Goal: Navigation & Orientation: Find specific page/section

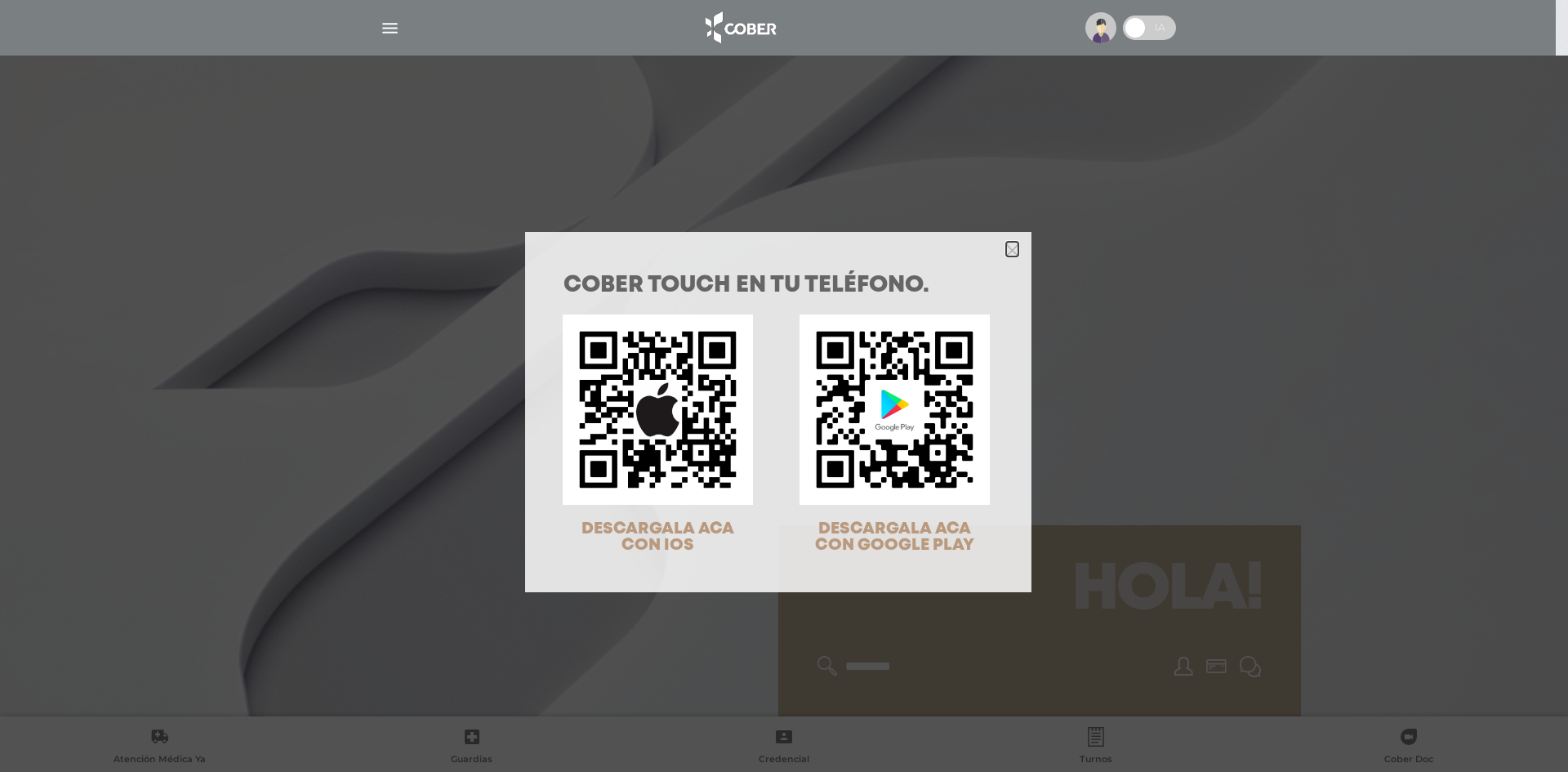
click at [1009, 252] on icon "Close" at bounding box center [1012, 250] width 12 height 12
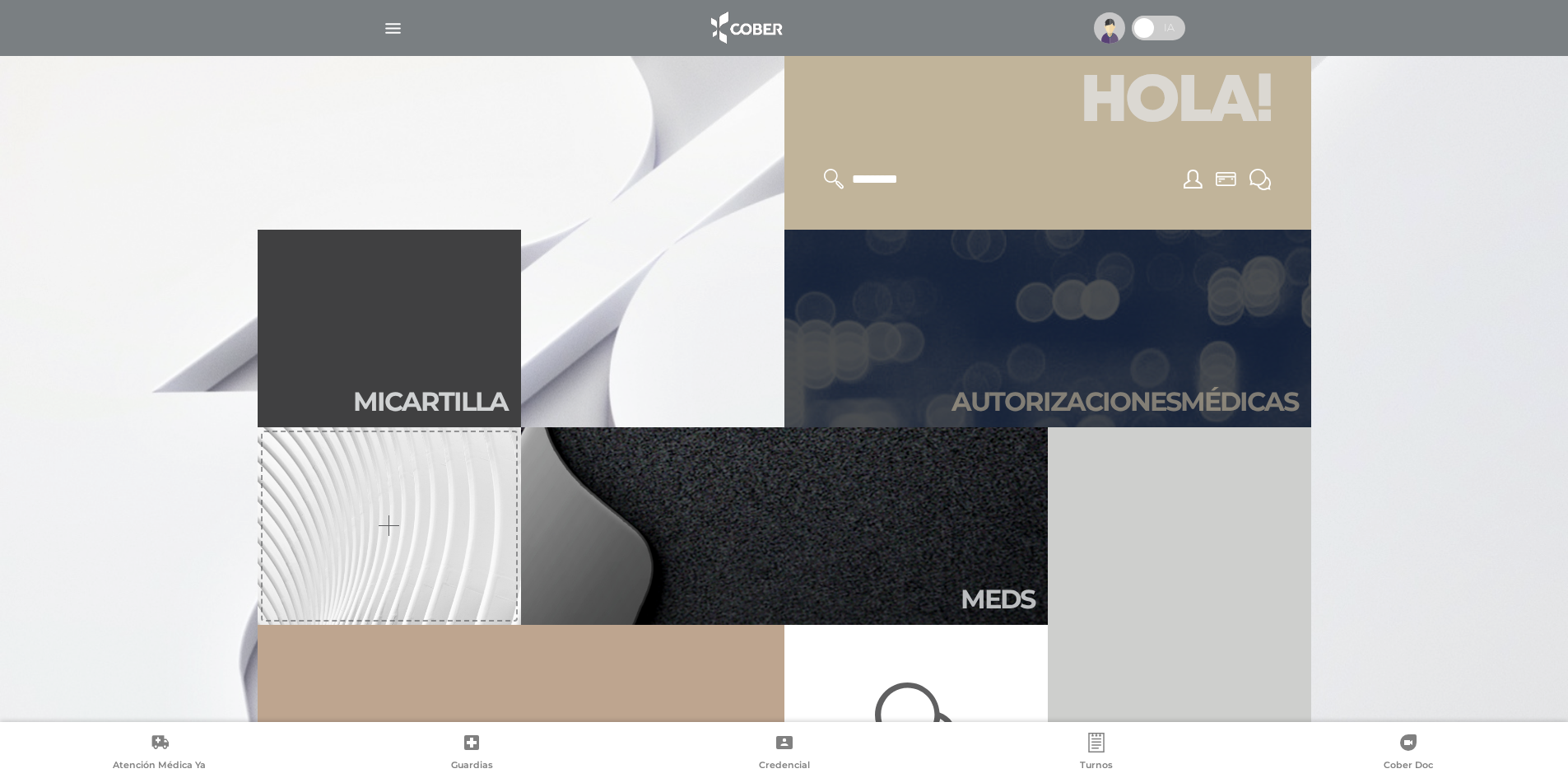
scroll to position [493, 0]
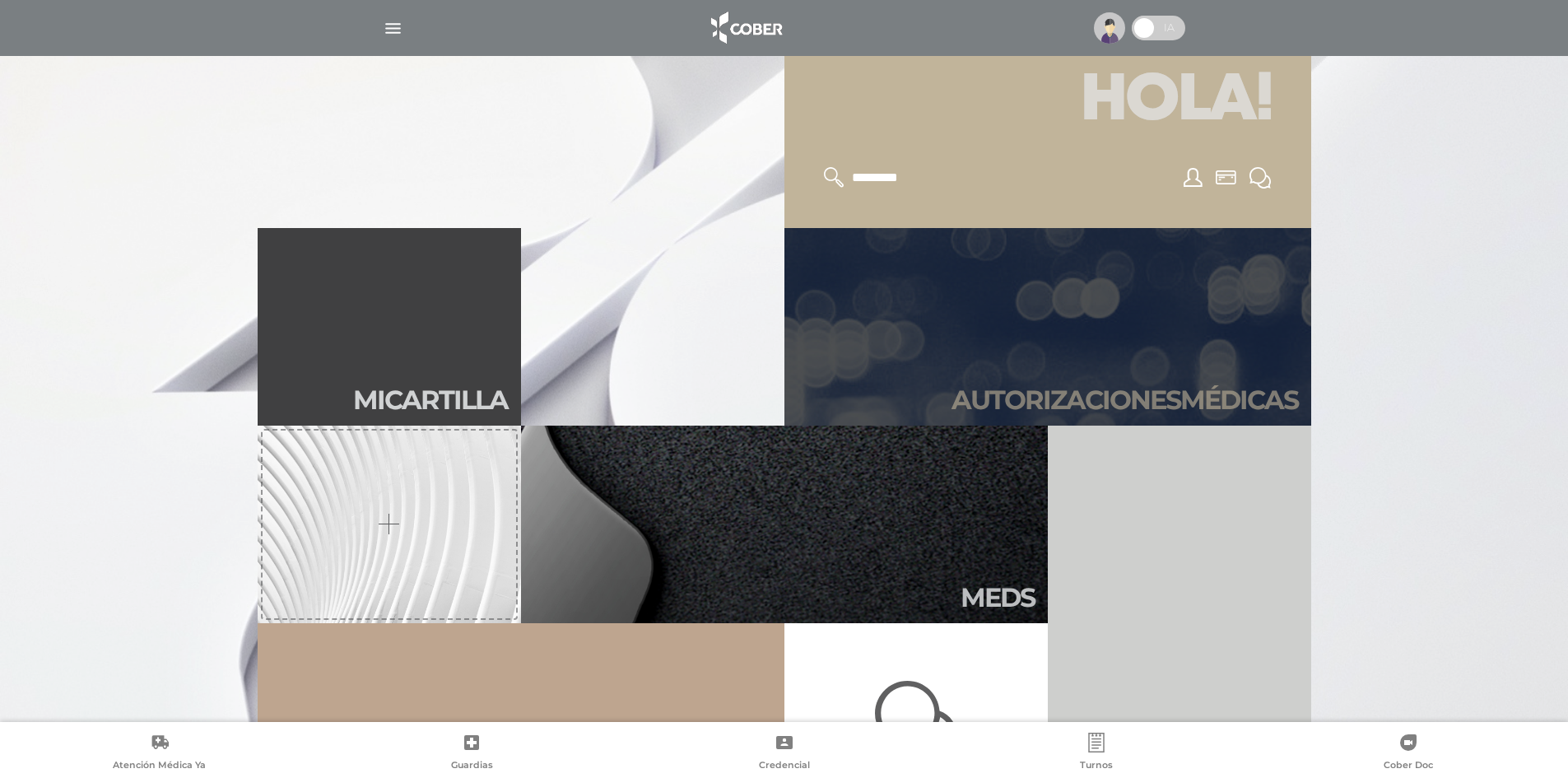
click at [1110, 344] on link "Autori zaciones médicas" at bounding box center [1047, 326] width 526 height 198
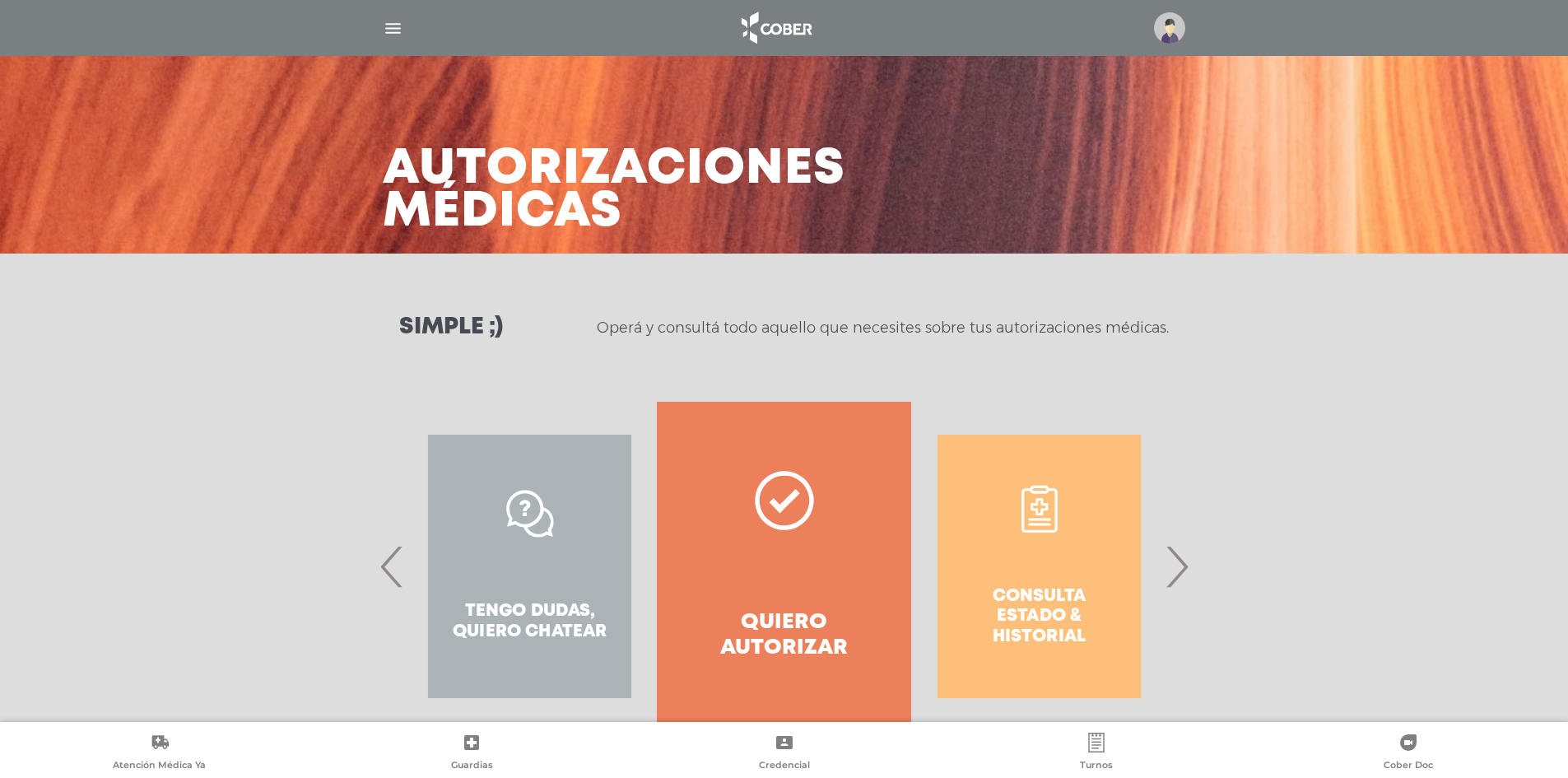
scroll to position [49, 0]
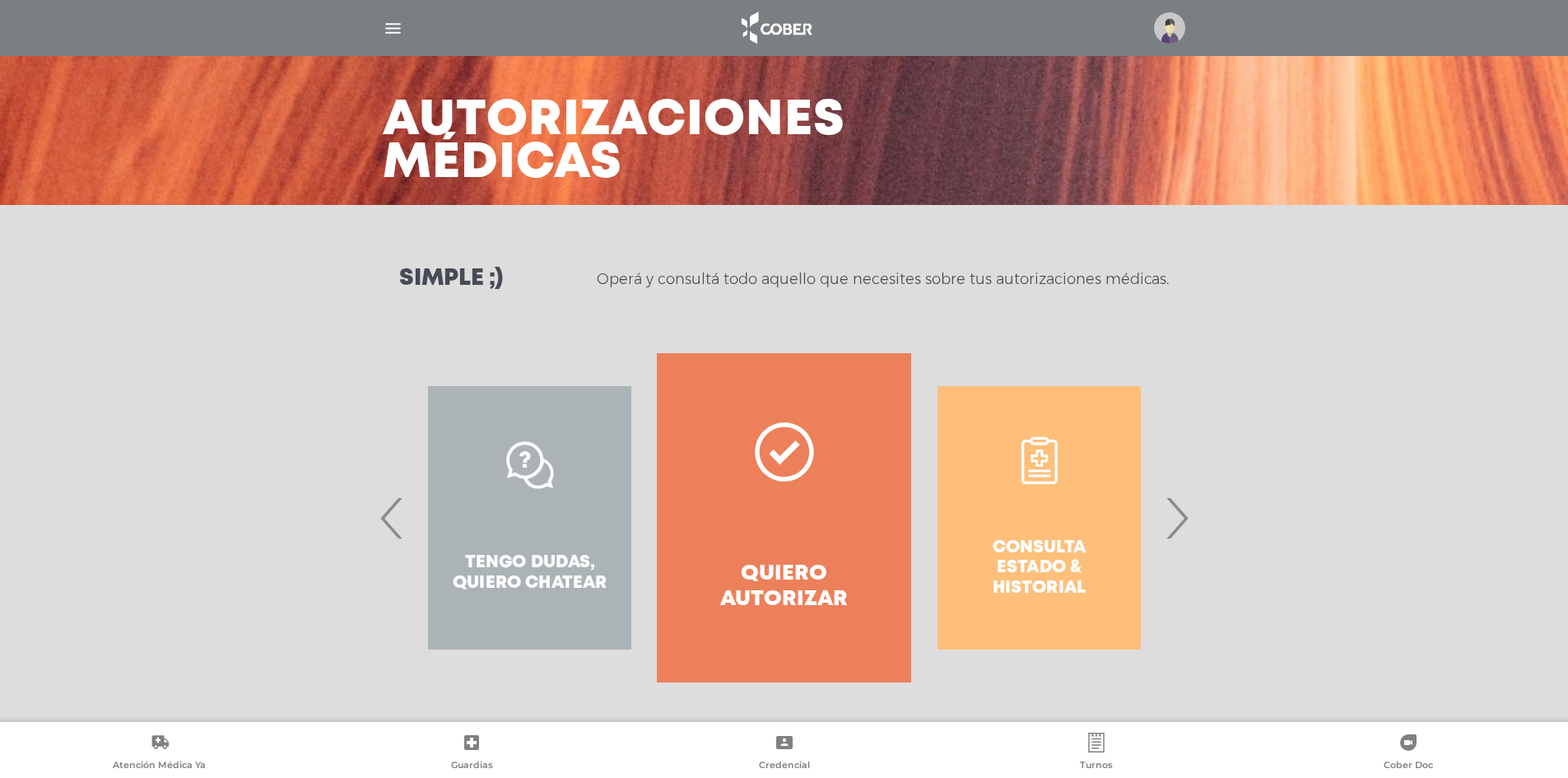
click at [1173, 530] on span "›" at bounding box center [1176, 517] width 32 height 89
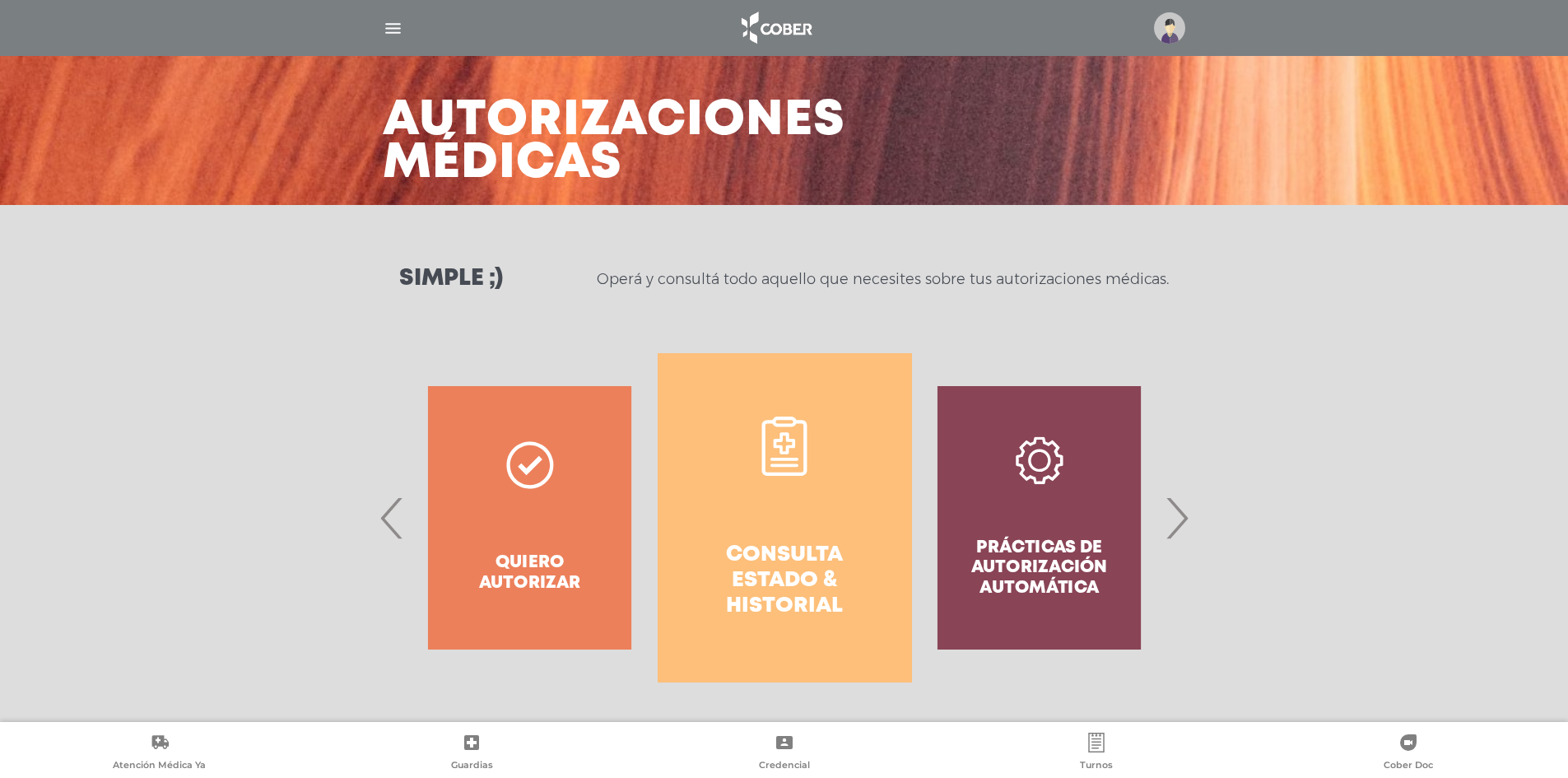
click at [802, 471] on icon at bounding box center [785, 447] width 60 height 60
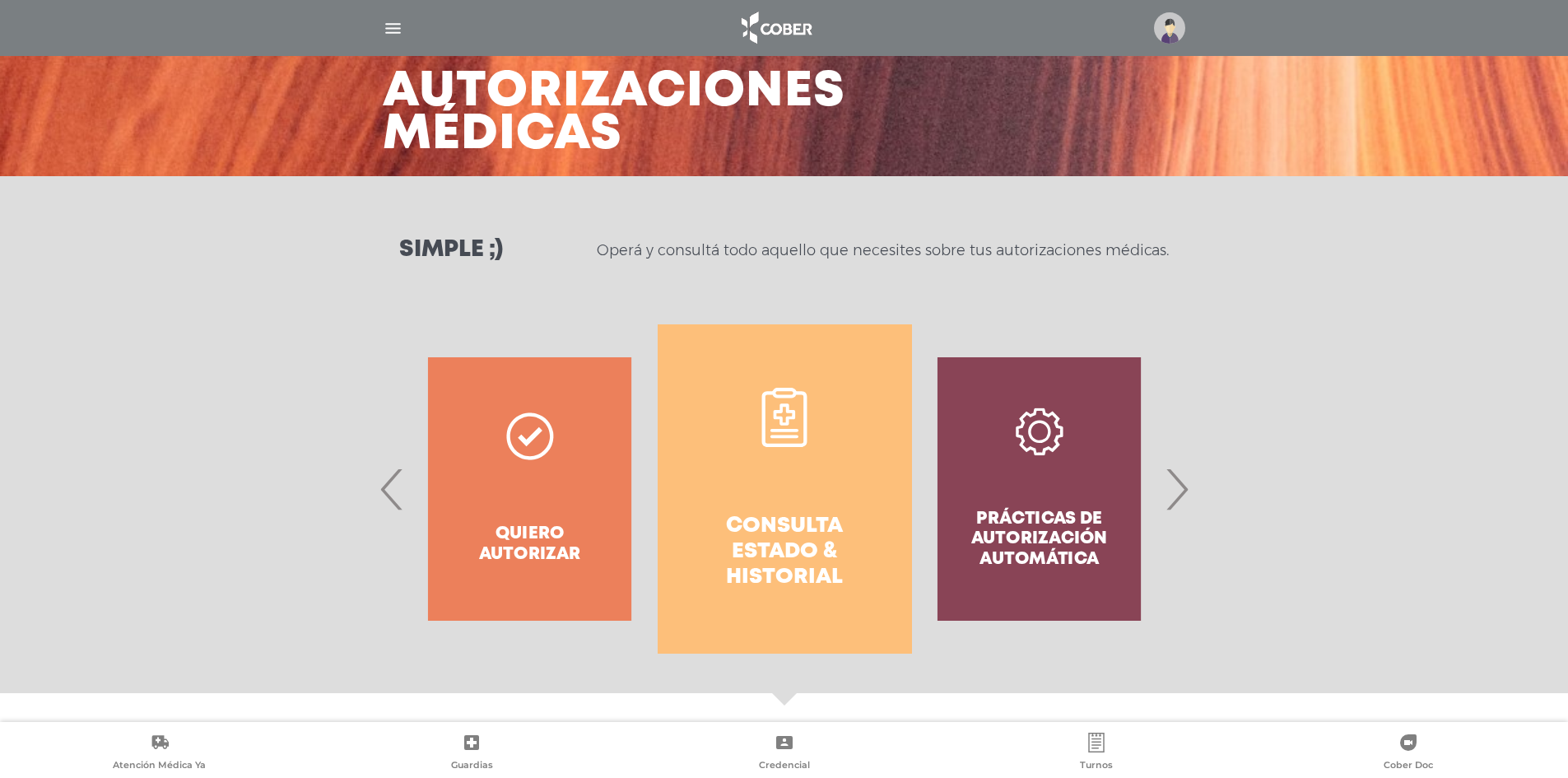
scroll to position [73, 0]
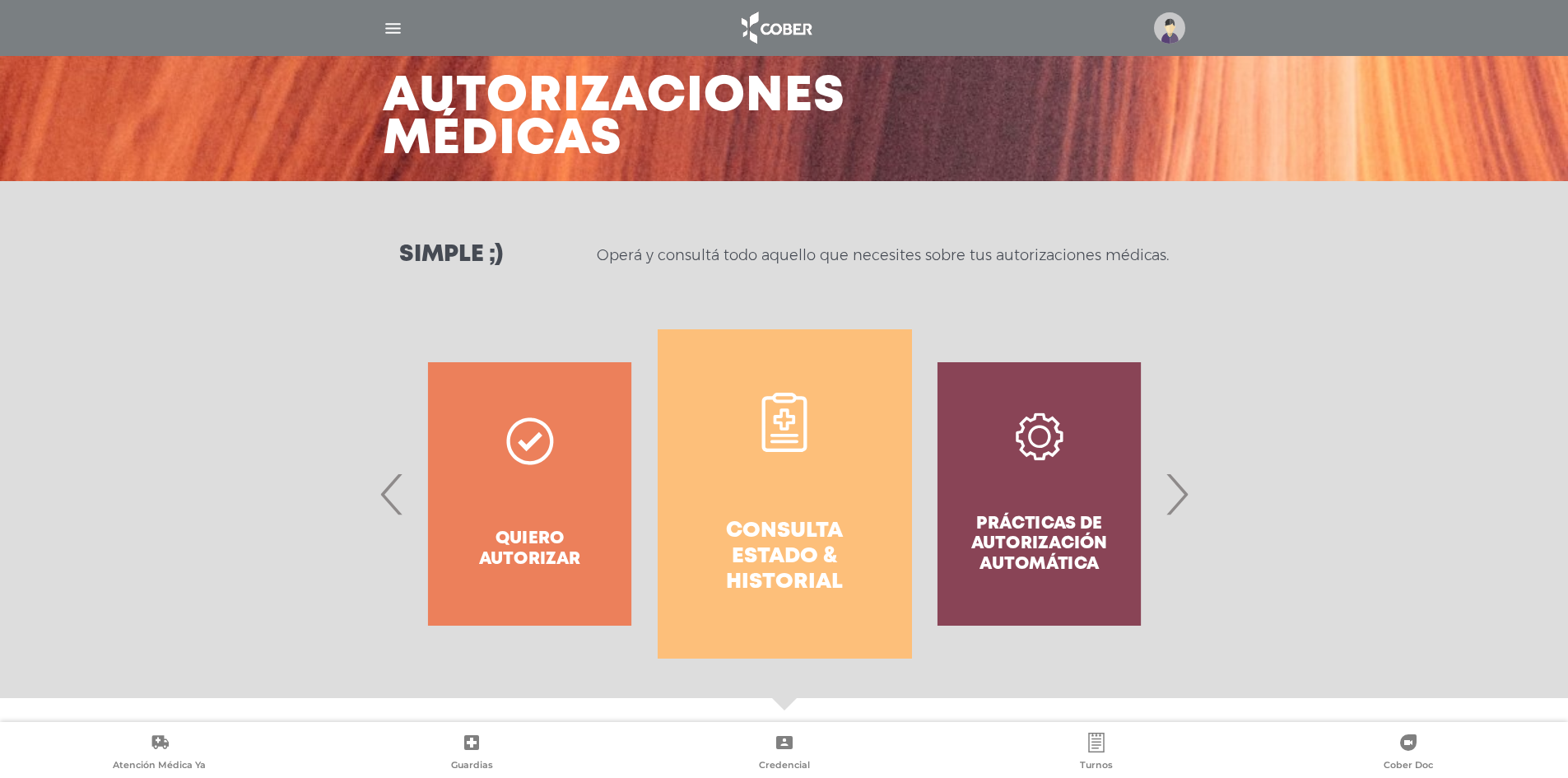
click at [1178, 26] on img at bounding box center [1169, 27] width 31 height 31
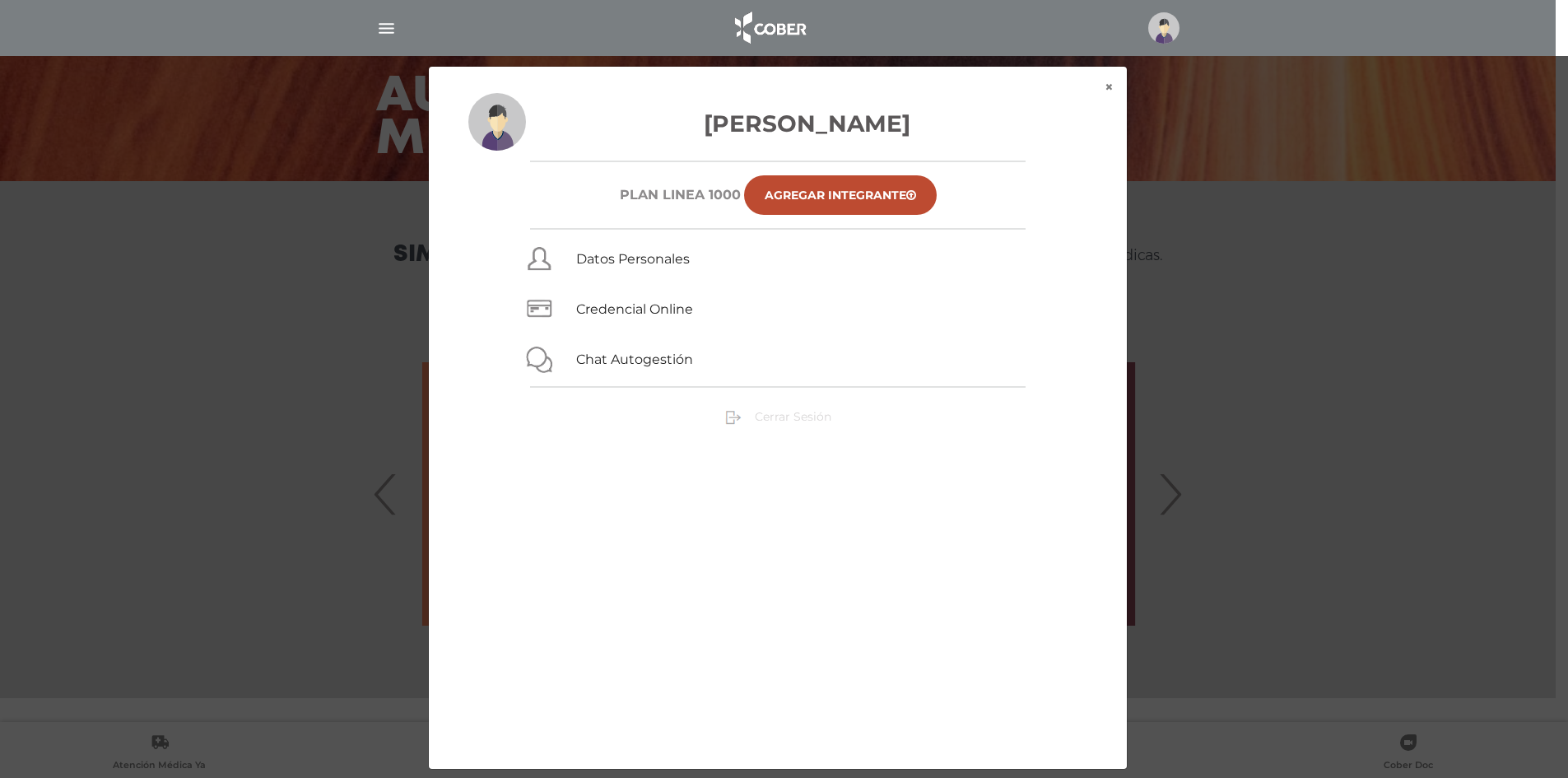
click at [780, 420] on span "Cerrar Sesión" at bounding box center [793, 416] width 77 height 15
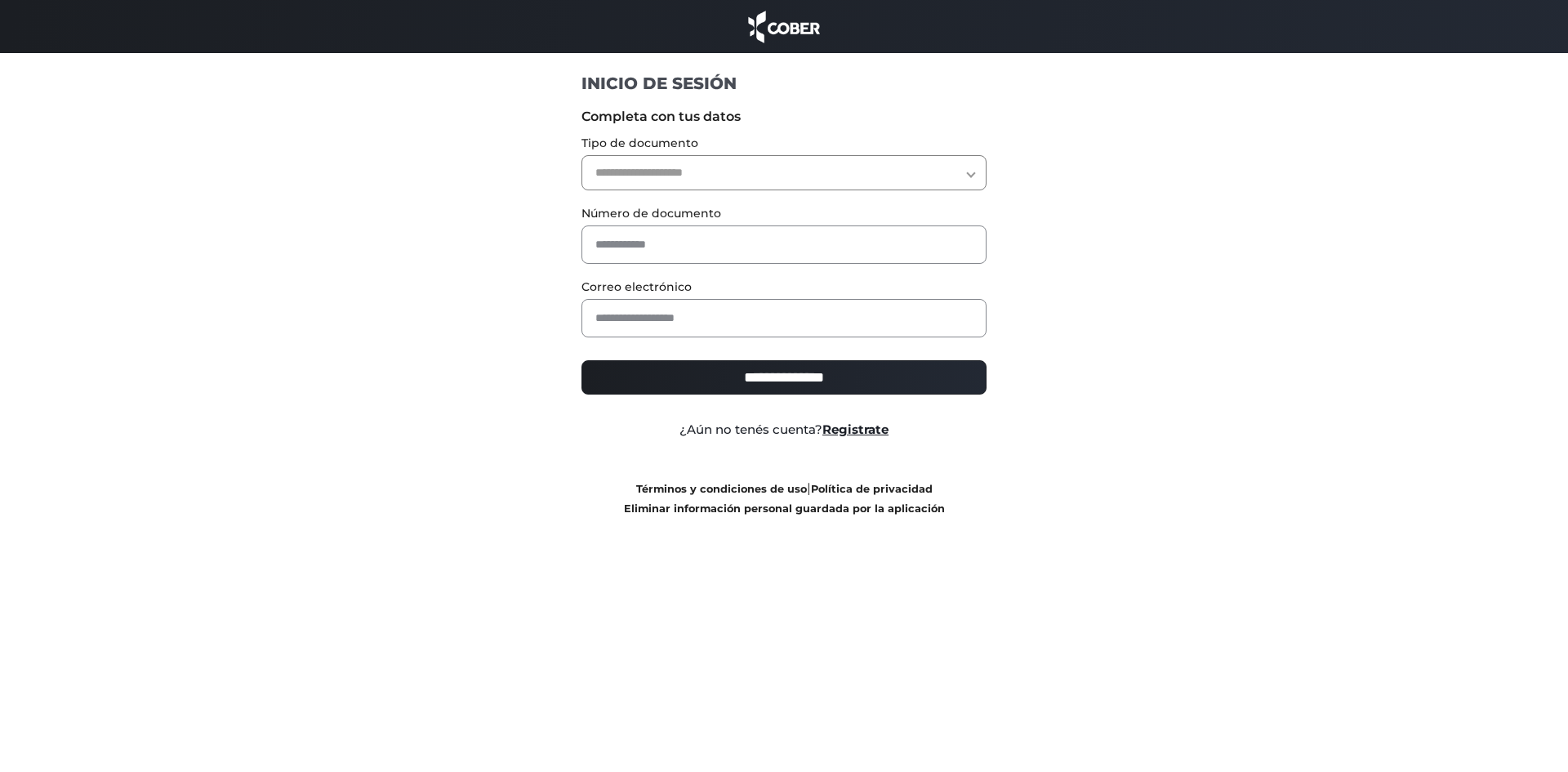
click at [657, 166] on select "**********" at bounding box center [784, 173] width 406 height 36
select select "***"
click at [582, 155] on select "**********" at bounding box center [784, 173] width 406 height 36
click at [646, 238] on input "text" at bounding box center [784, 244] width 406 height 39
type input "********"
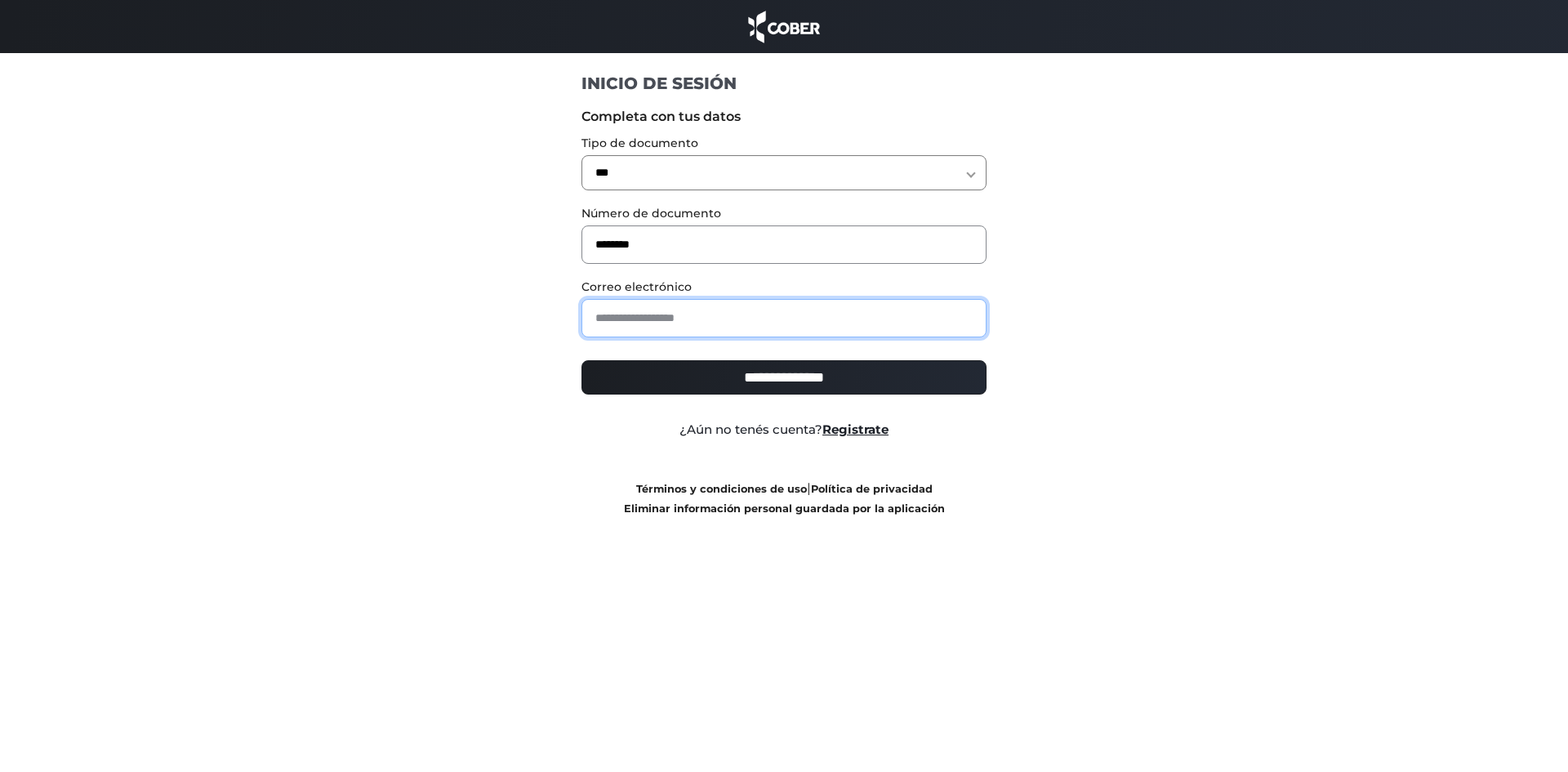
click at [686, 320] on input "email" at bounding box center [784, 318] width 406 height 39
type input "**********"
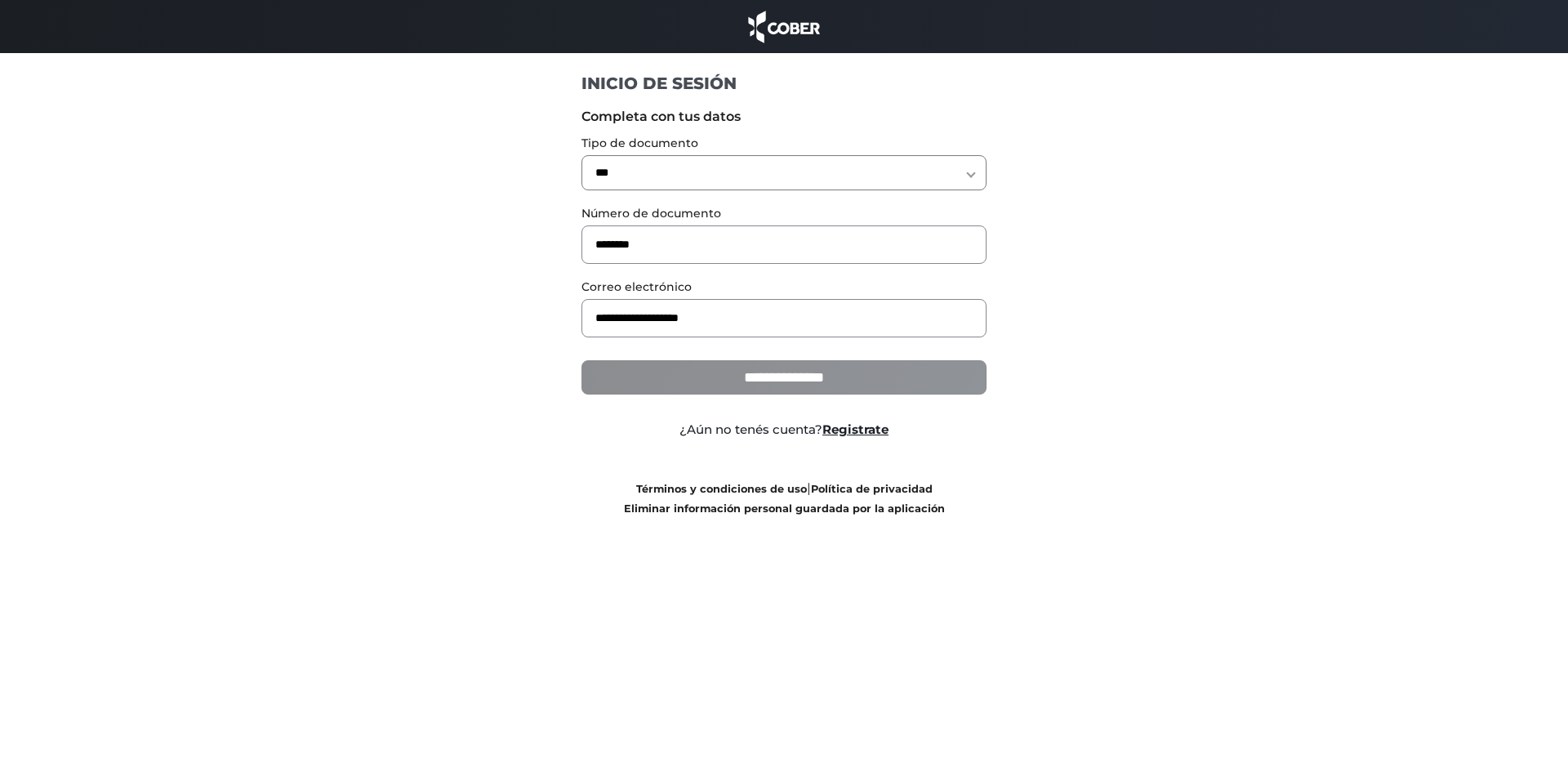
click at [790, 380] on input "**********" at bounding box center [784, 377] width 406 height 35
type input "**********"
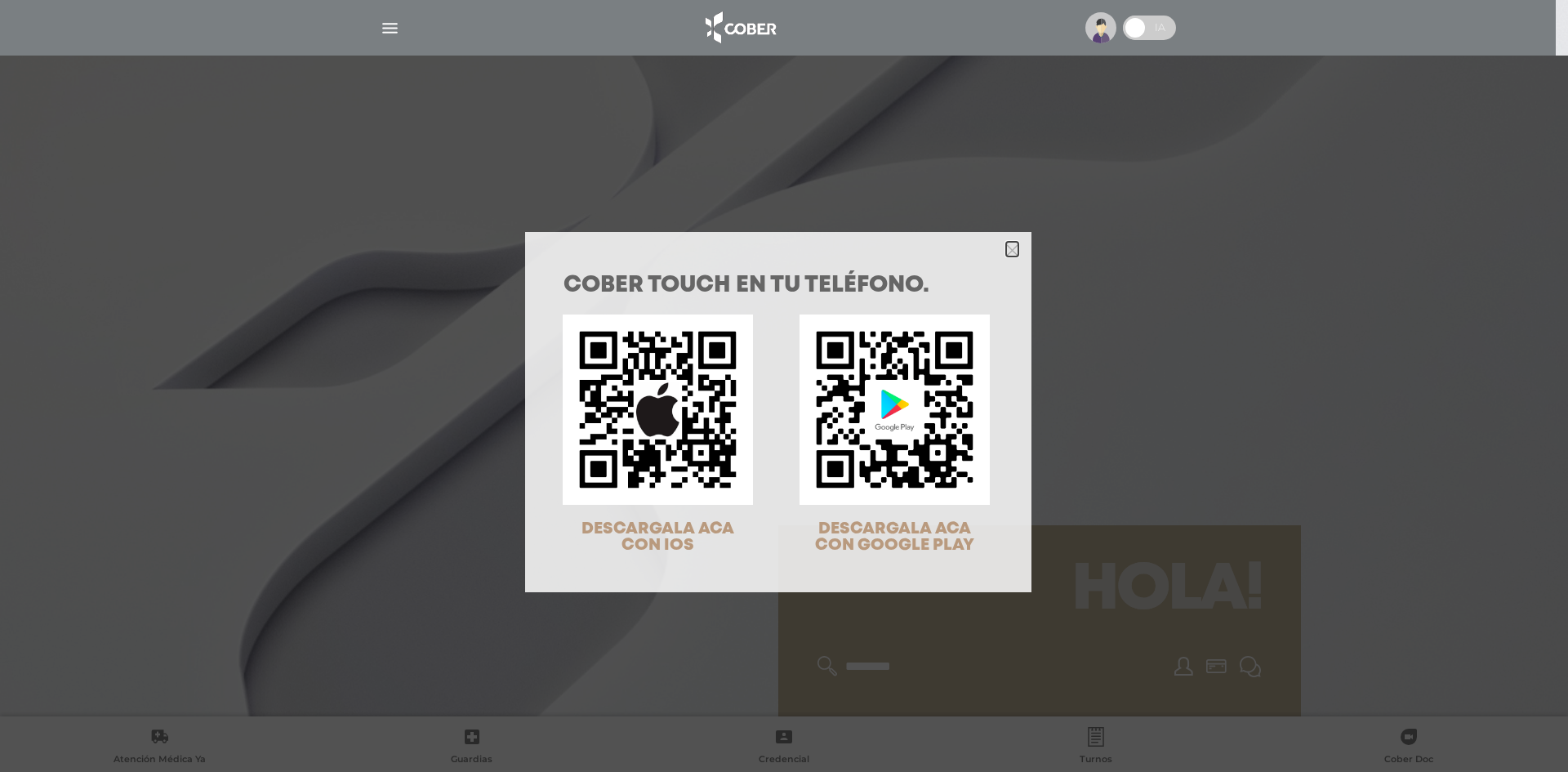
click at [1006, 248] on icon "Close" at bounding box center [1012, 250] width 12 height 12
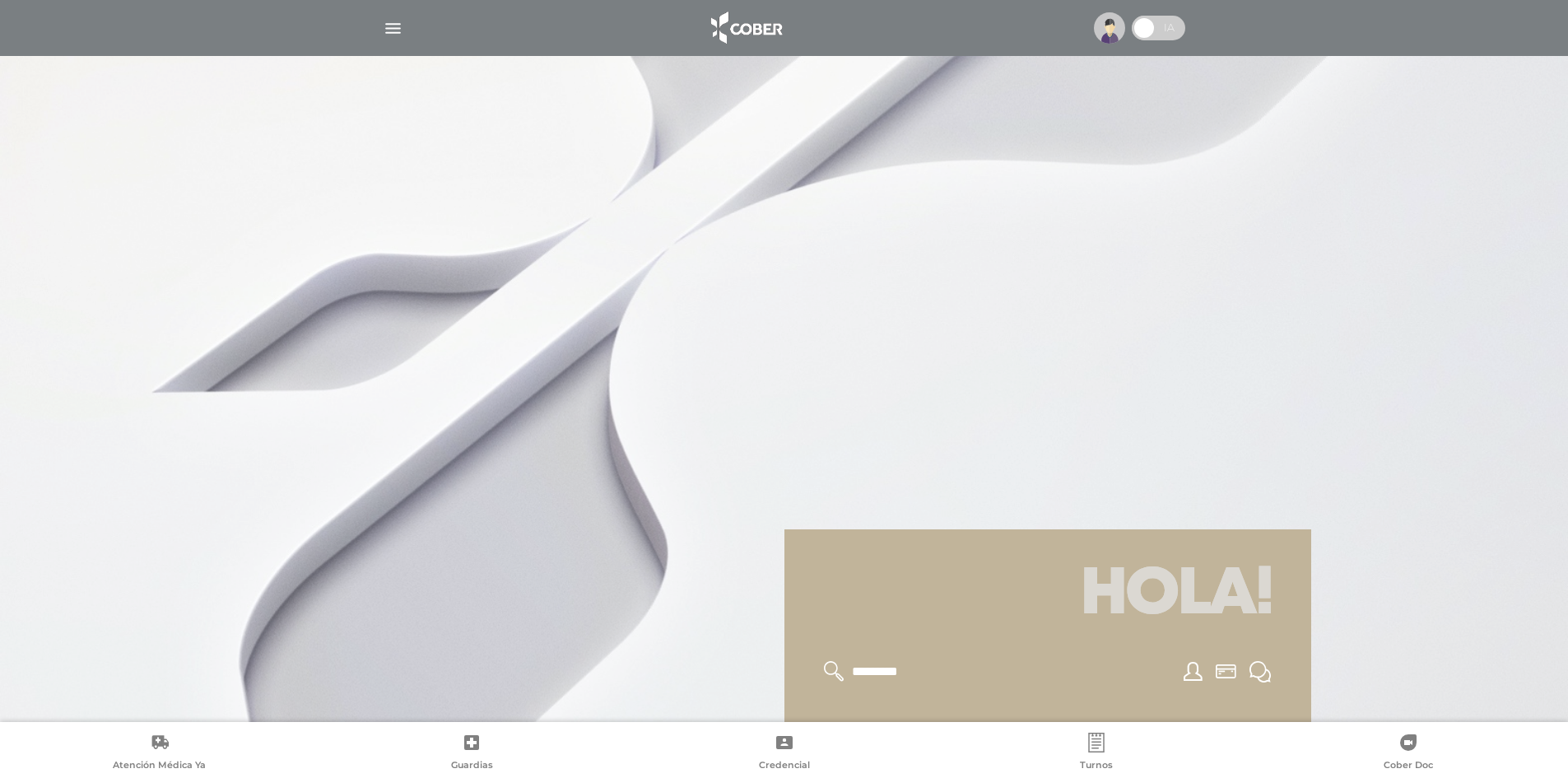
click at [384, 33] on img "button" at bounding box center [393, 28] width 21 height 21
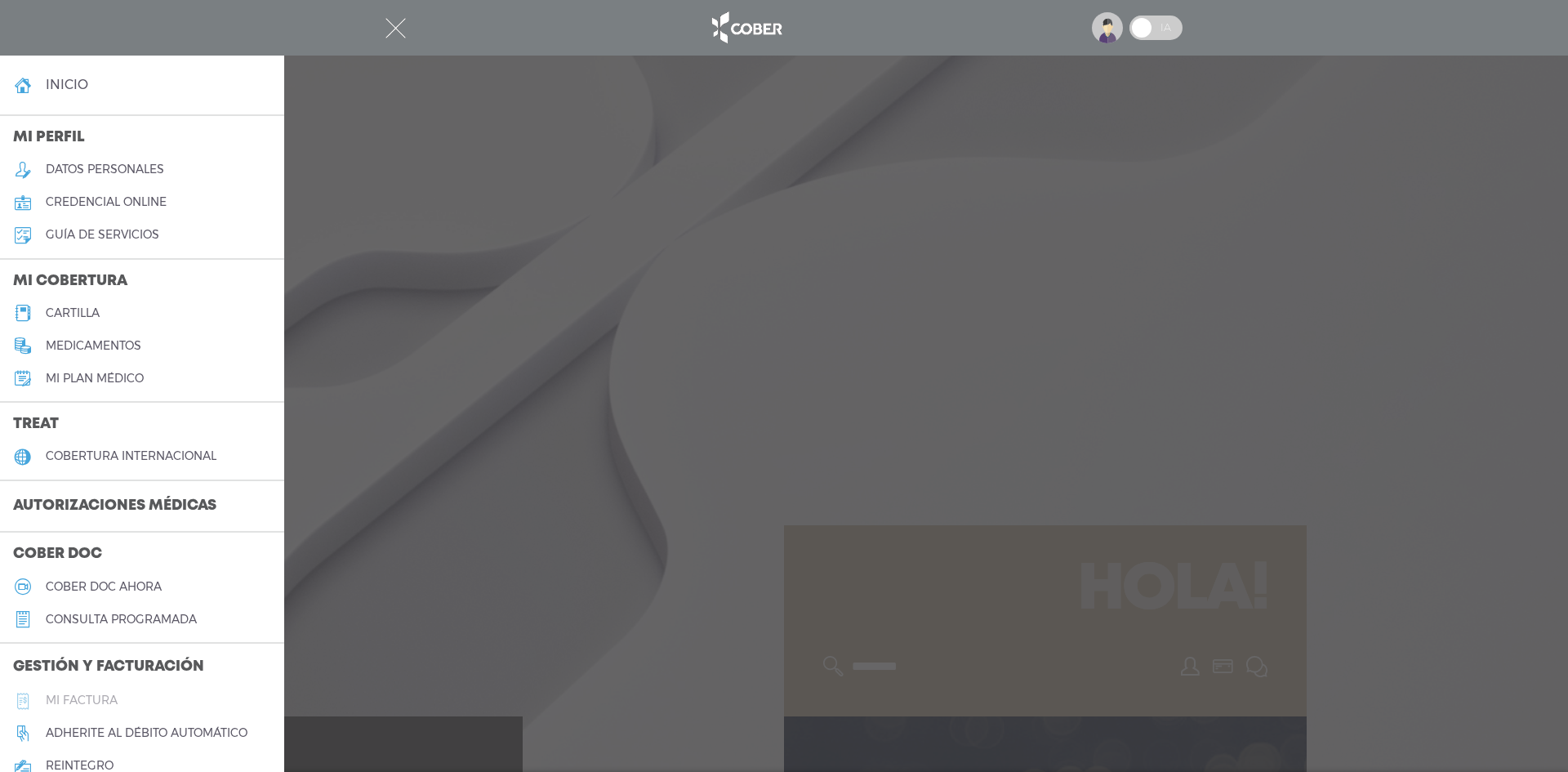
click at [83, 706] on h5 "Mi factura" at bounding box center [81, 700] width 72 height 14
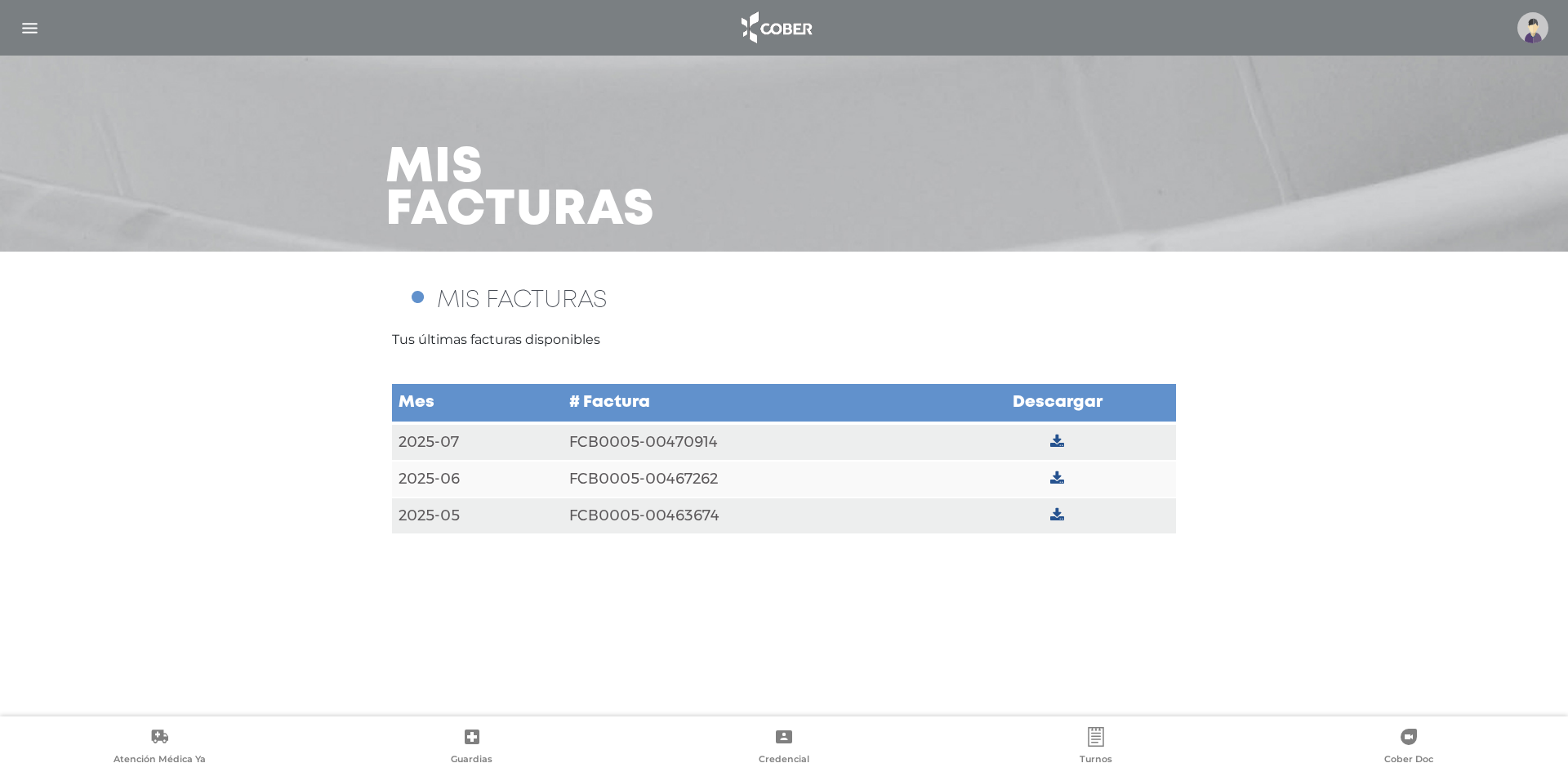
click at [36, 28] on img "button" at bounding box center [30, 28] width 21 height 21
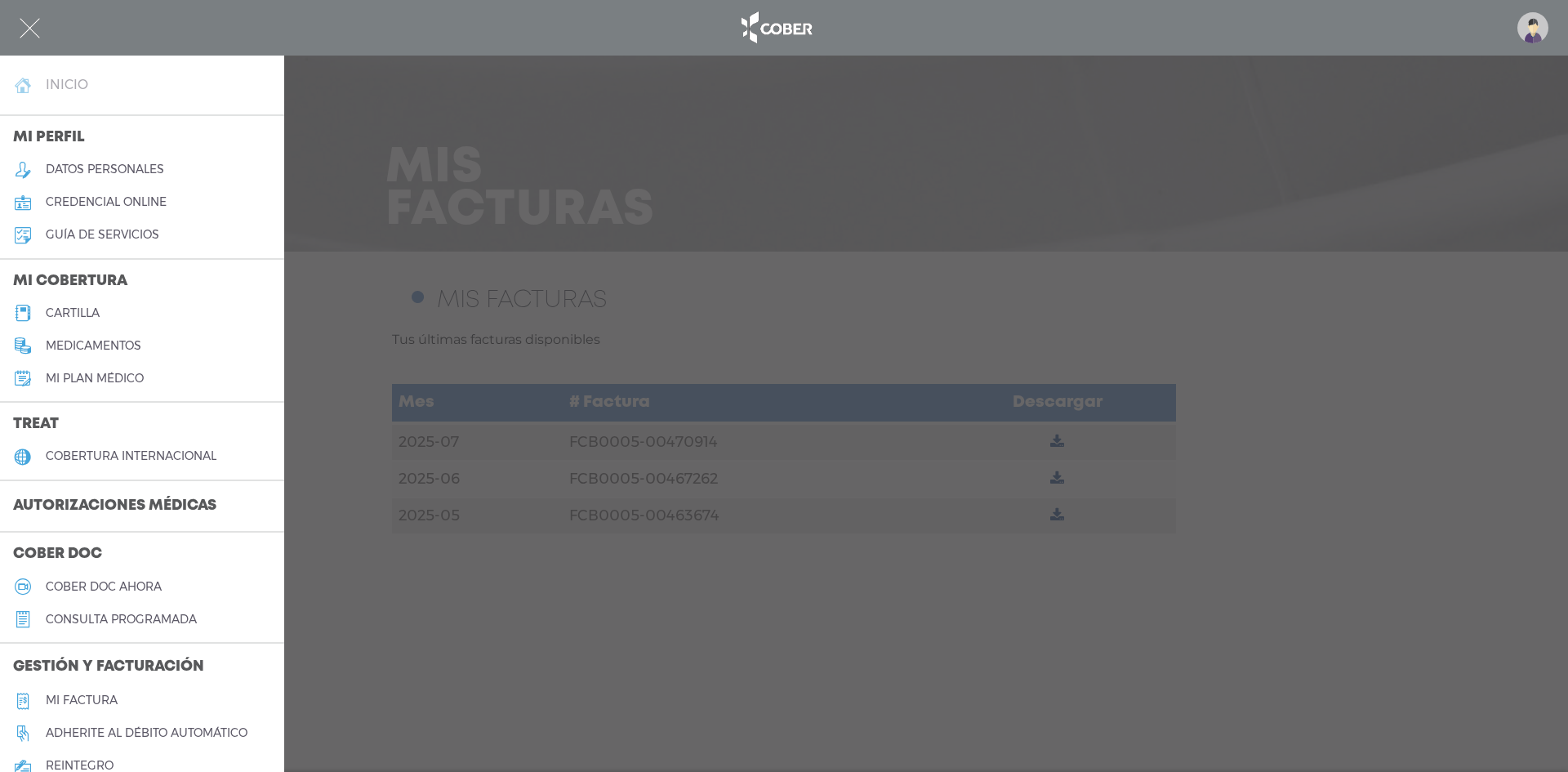
click at [64, 89] on h4 "inicio" at bounding box center [66, 85] width 42 height 16
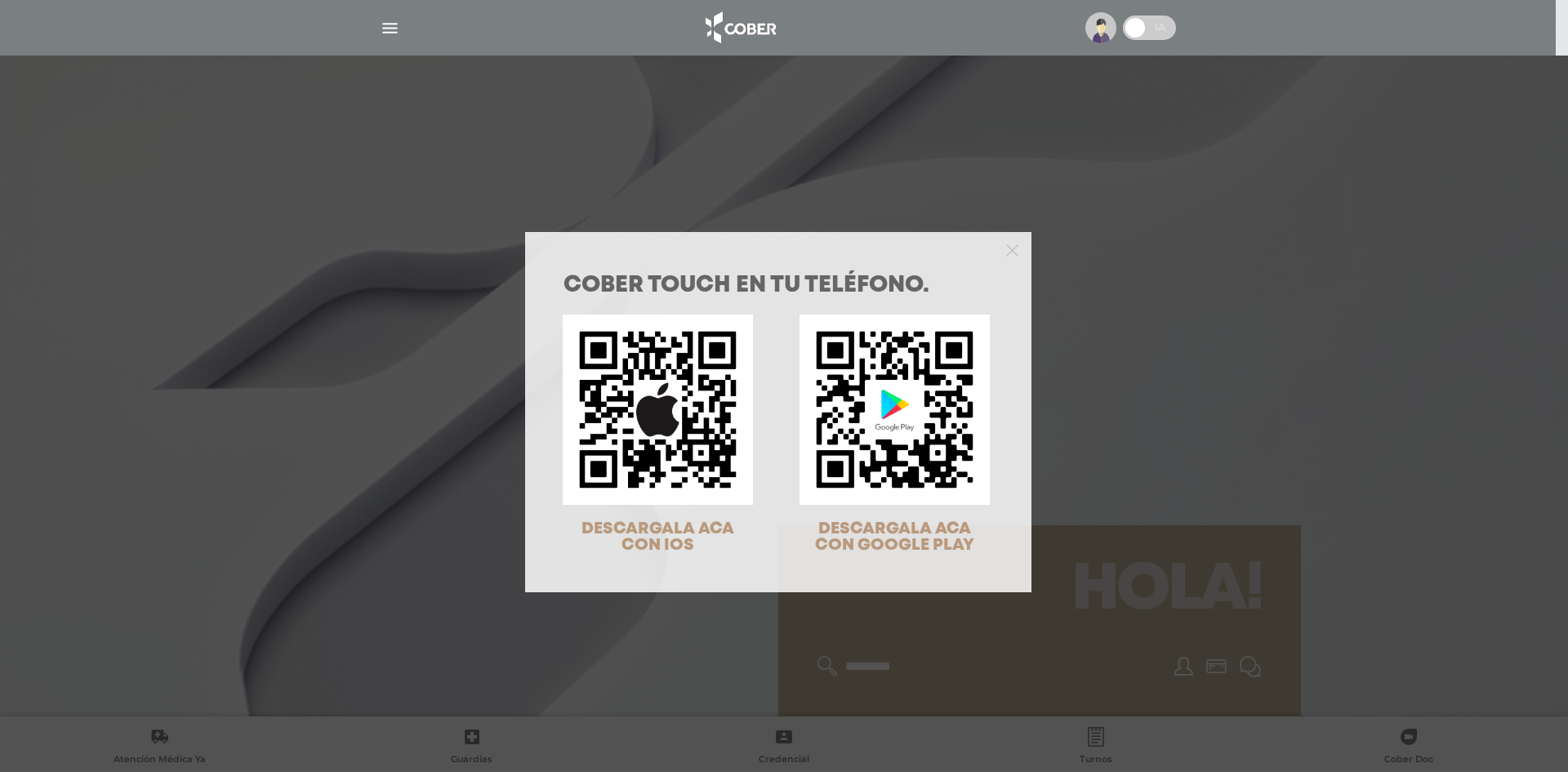
click at [1012, 254] on div at bounding box center [778, 248] width 507 height 33
drag, startPoint x: 1004, startPoint y: 254, endPoint x: 584, endPoint y: 128, distance: 438.5
click at [1006, 254] on icon "Close" at bounding box center [1012, 250] width 12 height 12
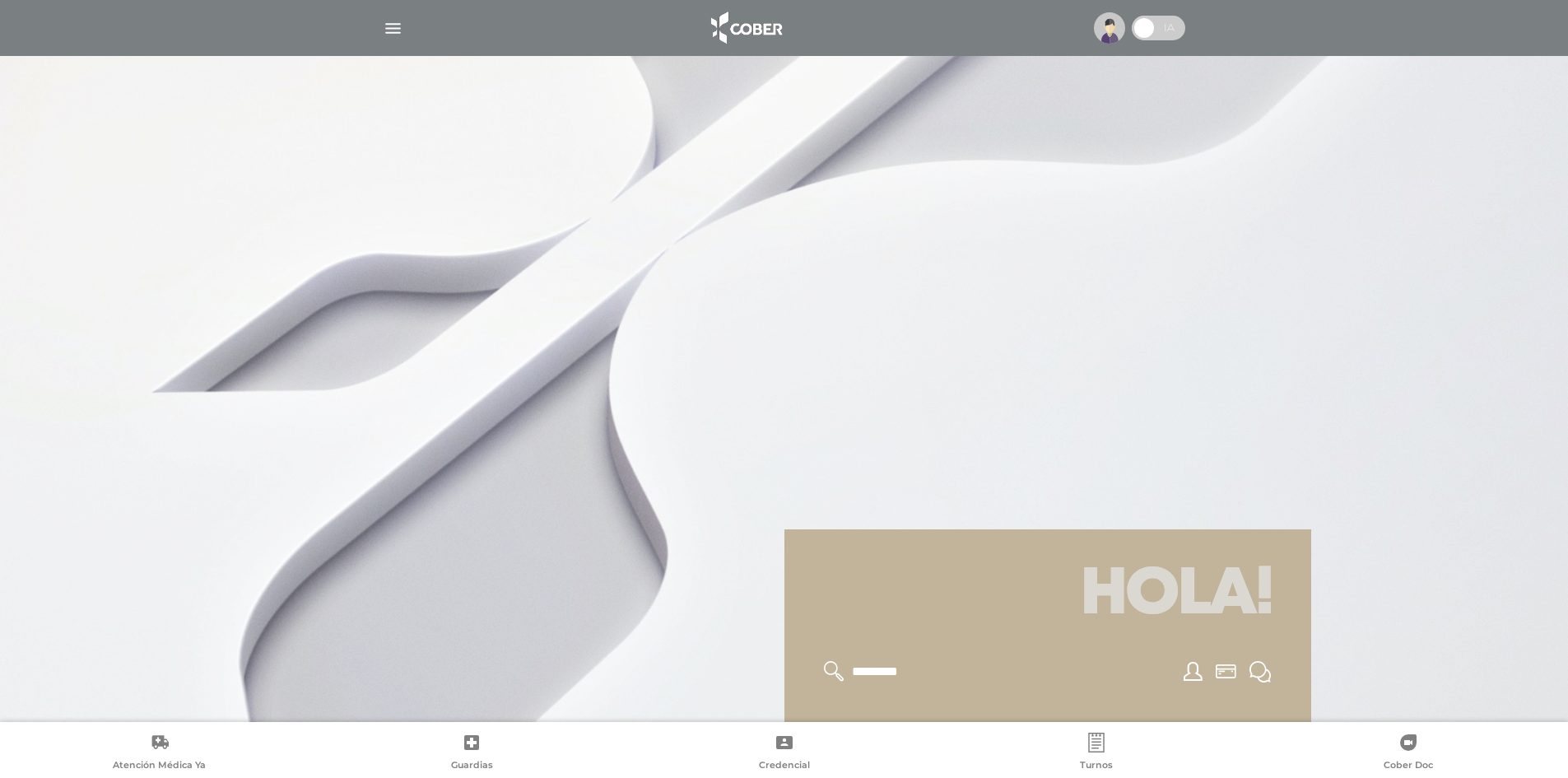
click at [401, 25] on img "button" at bounding box center [393, 28] width 21 height 21
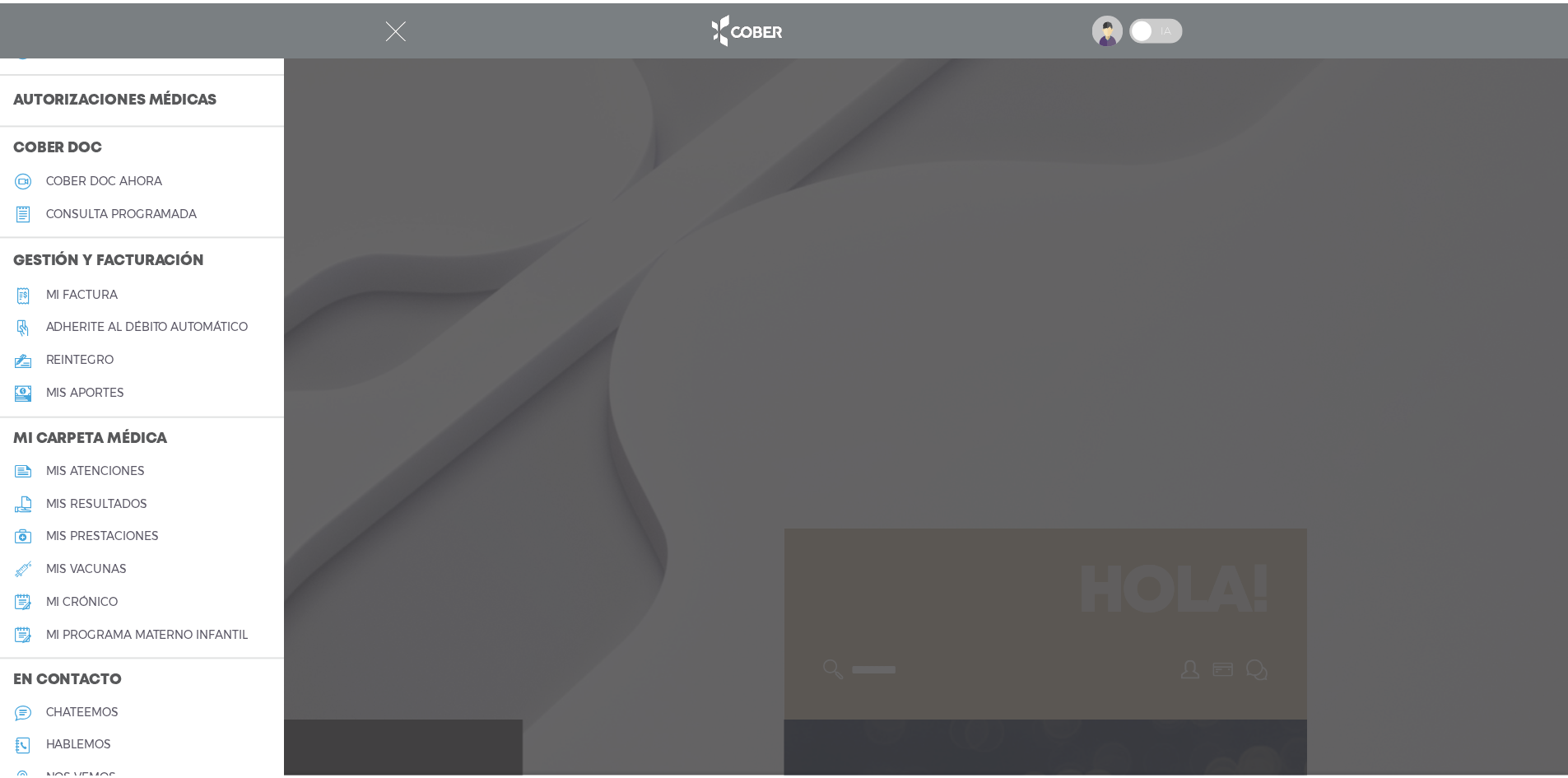
scroll to position [492, 0]
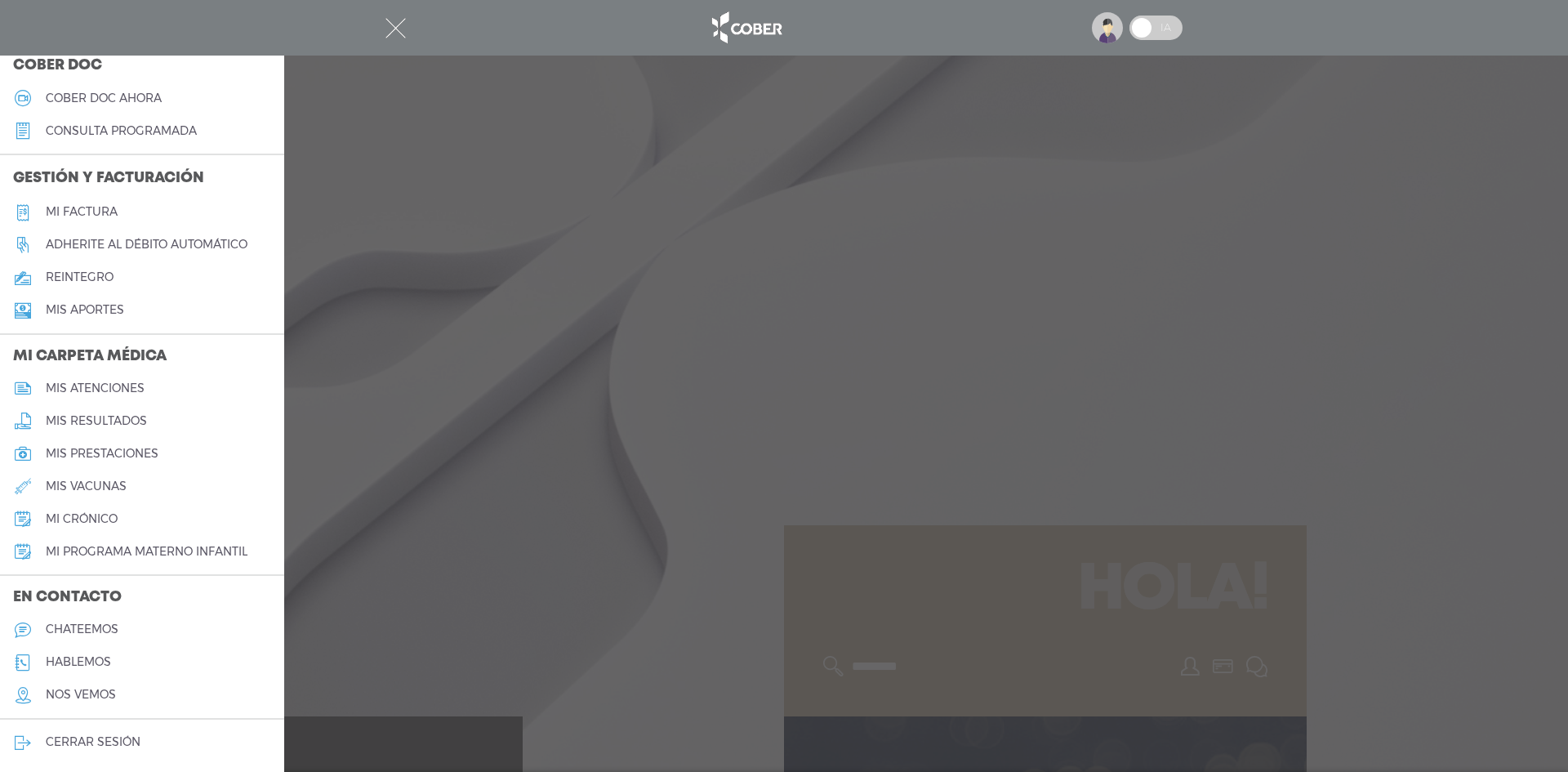
click at [134, 390] on h5 "mis atenciones" at bounding box center [95, 388] width 99 height 14
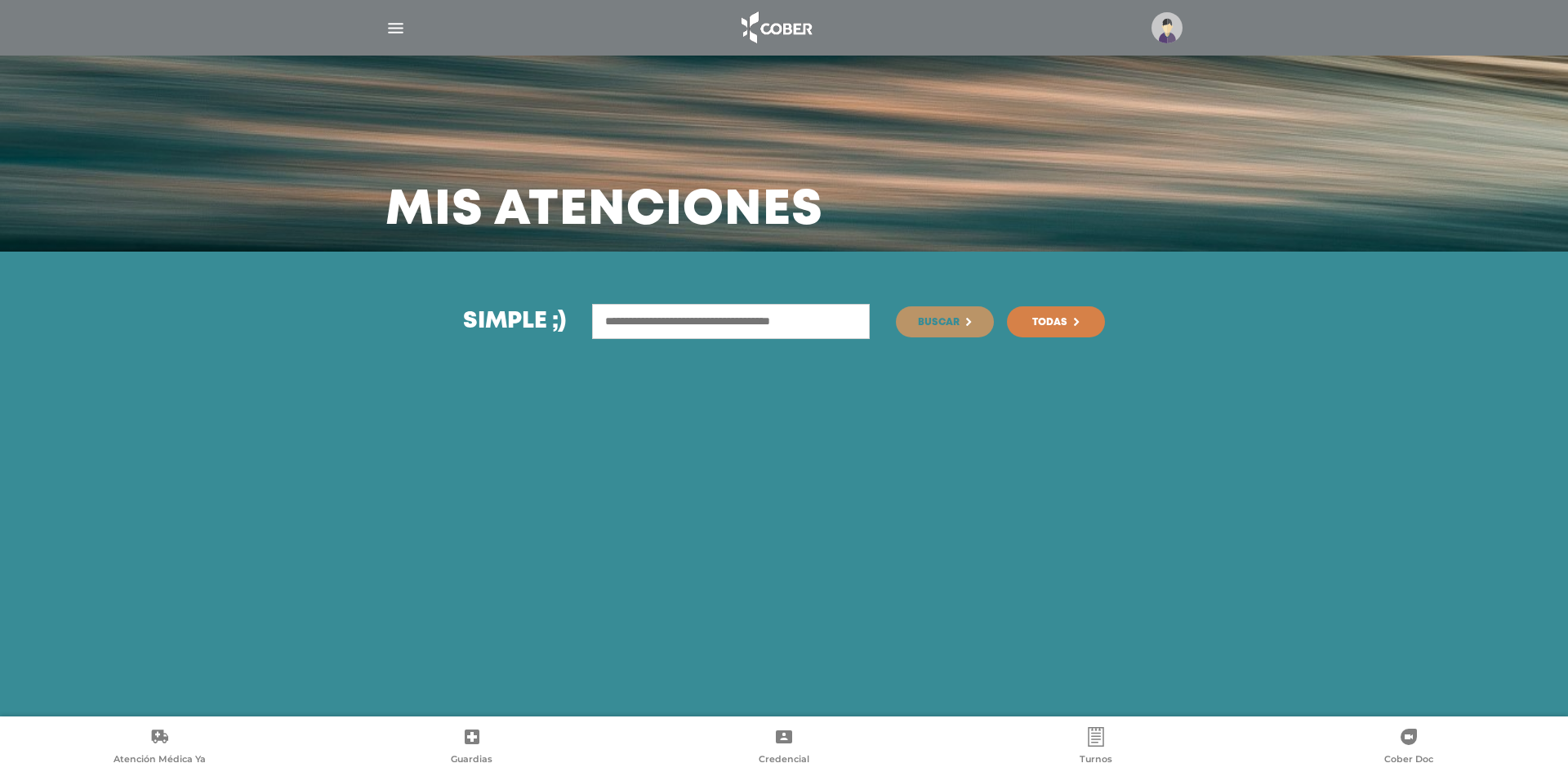
click at [394, 23] on img "button" at bounding box center [395, 28] width 21 height 21
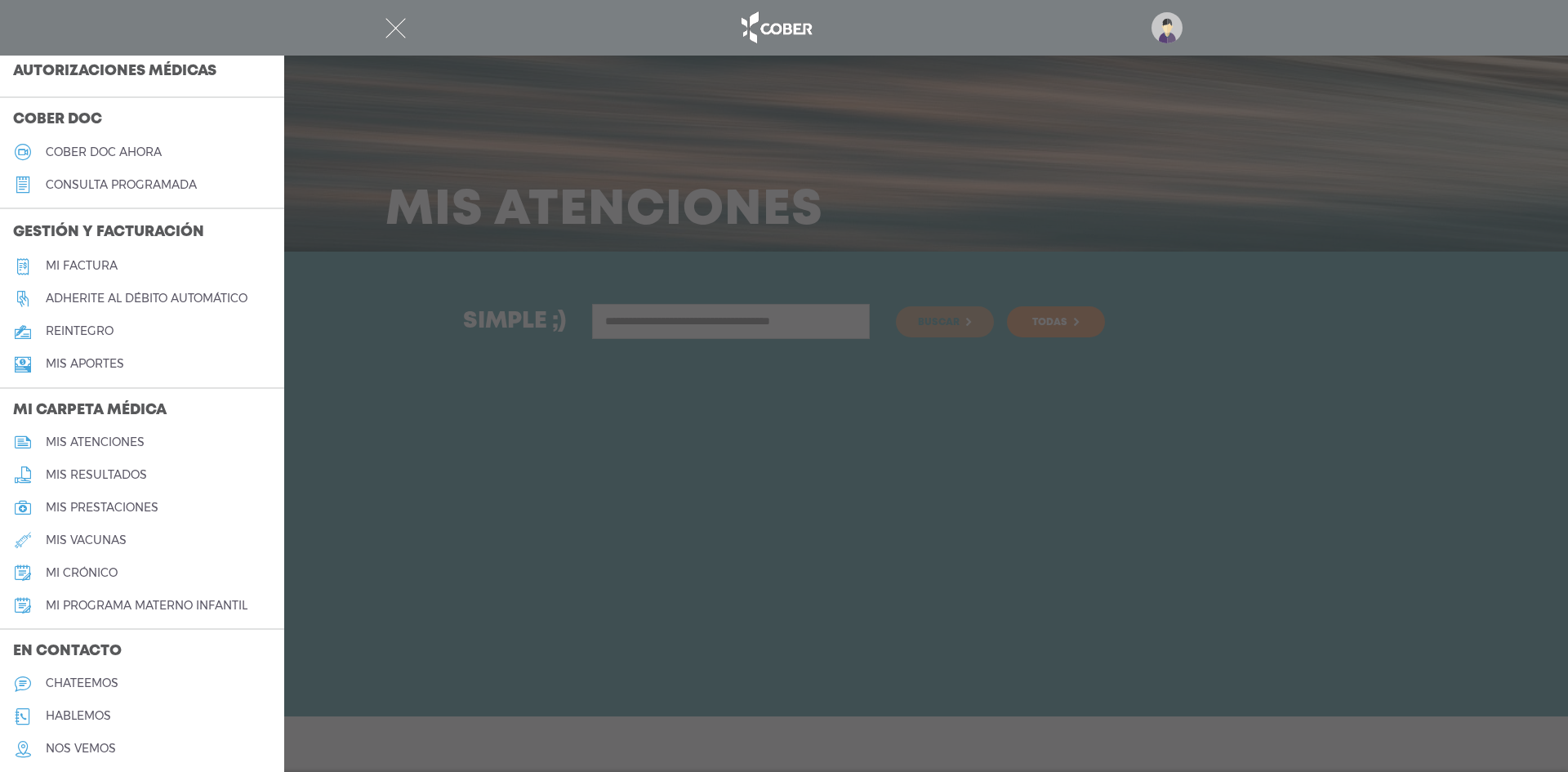
scroll to position [489, 0]
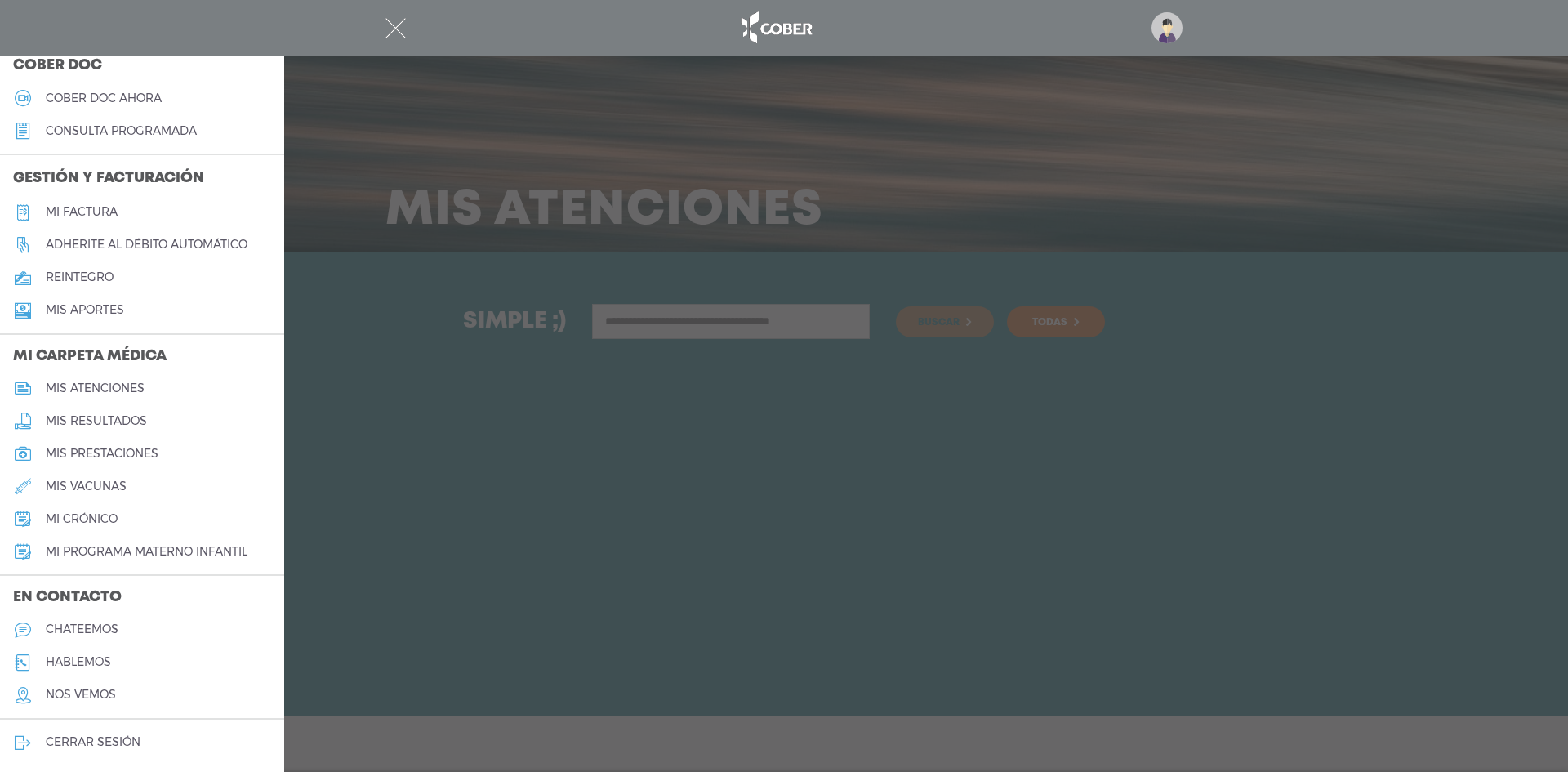
click at [113, 418] on h5 "mis resultados" at bounding box center [96, 421] width 102 height 14
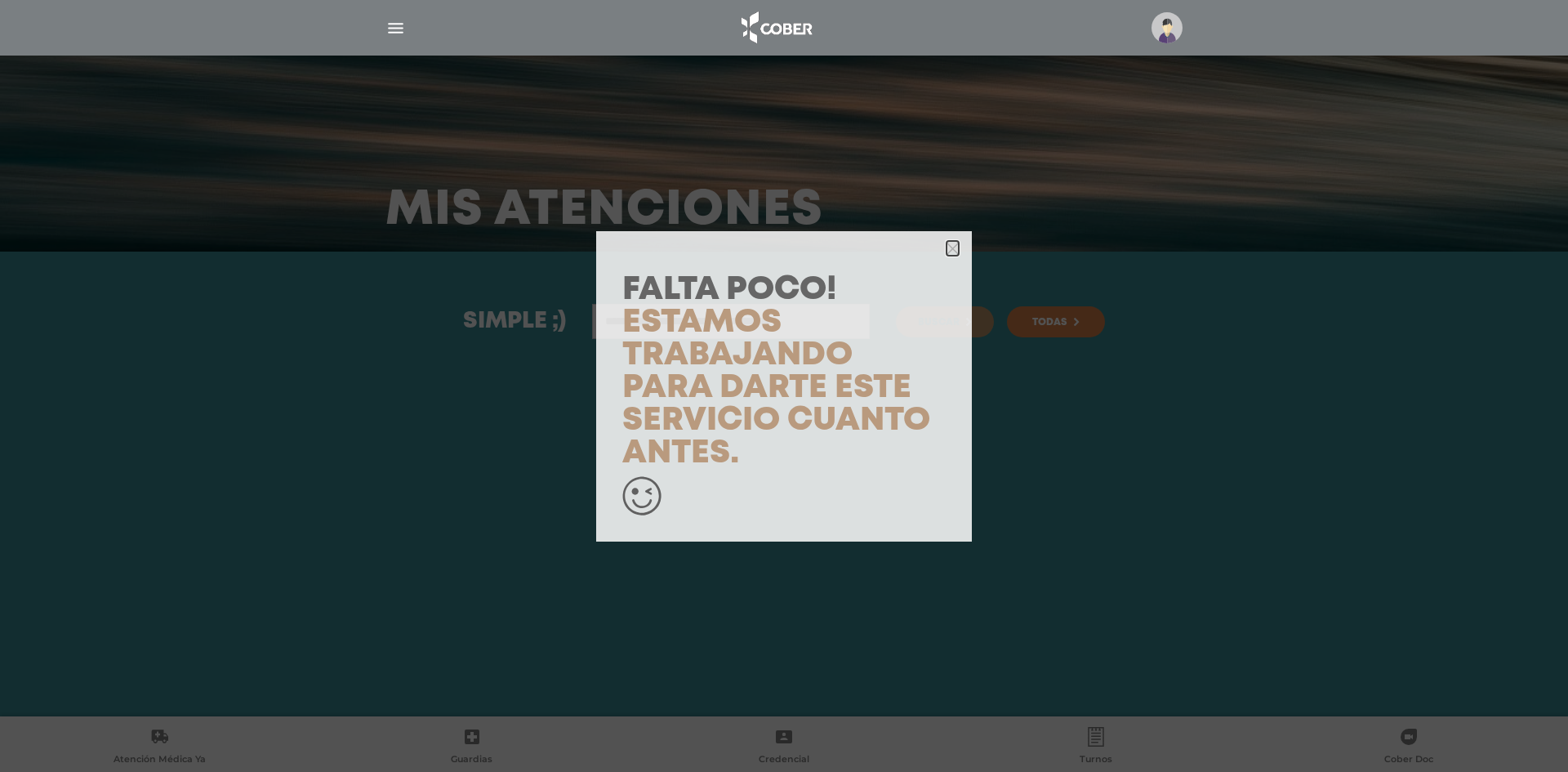
click at [949, 244] on icon "button" at bounding box center [953, 249] width 12 height 12
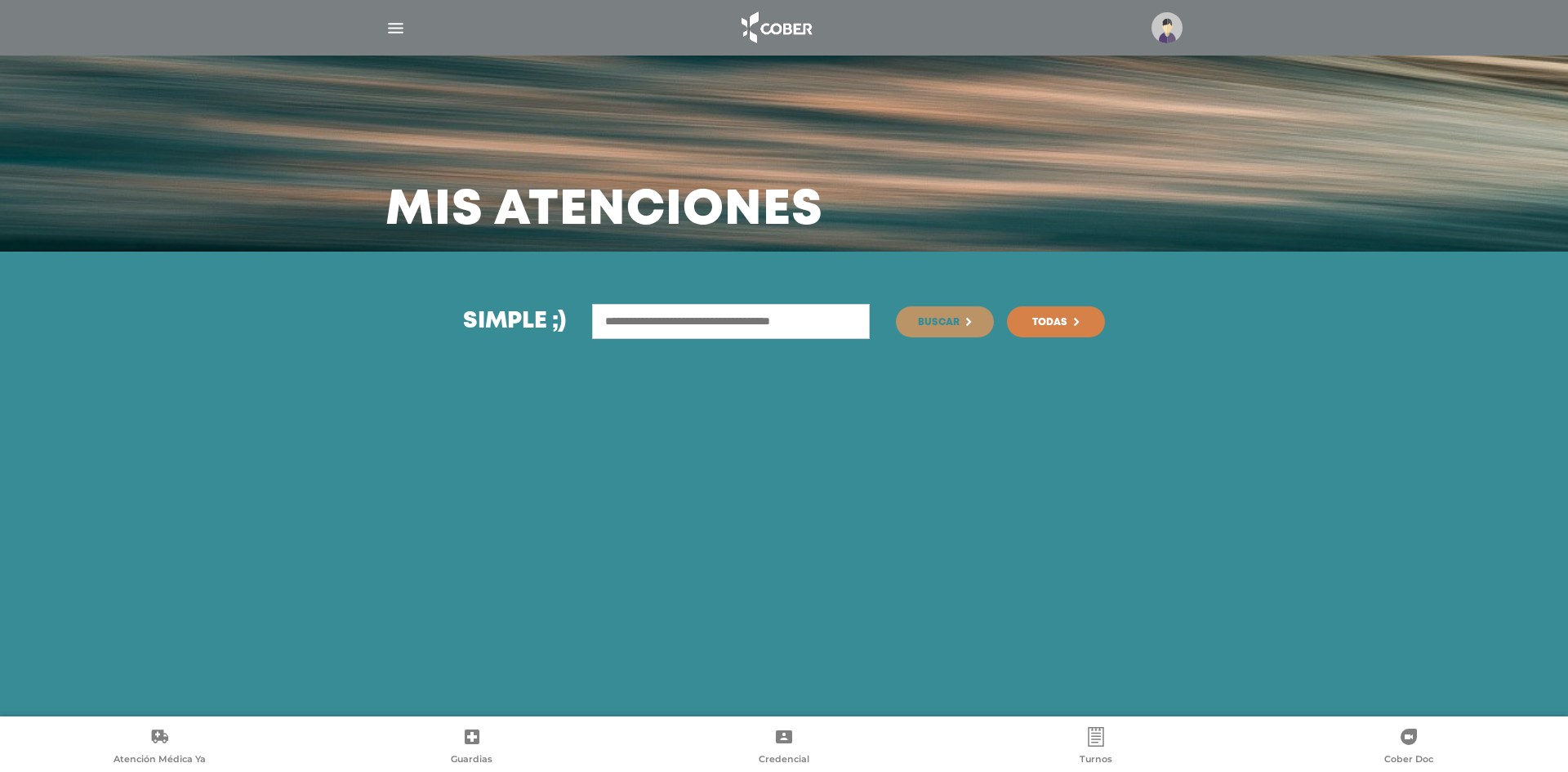
click at [396, 33] on img "button" at bounding box center [395, 28] width 21 height 21
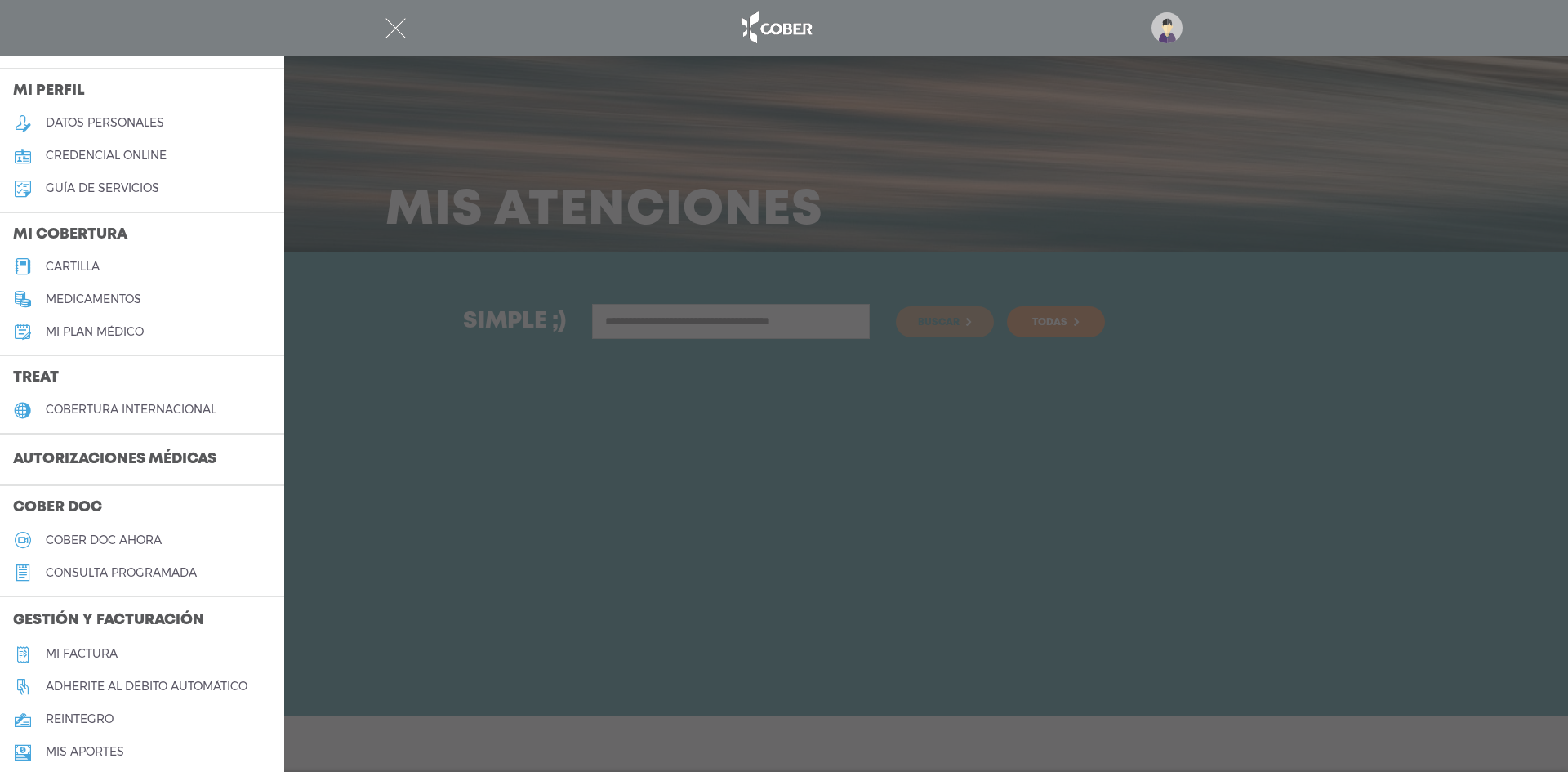
scroll to position [0, 0]
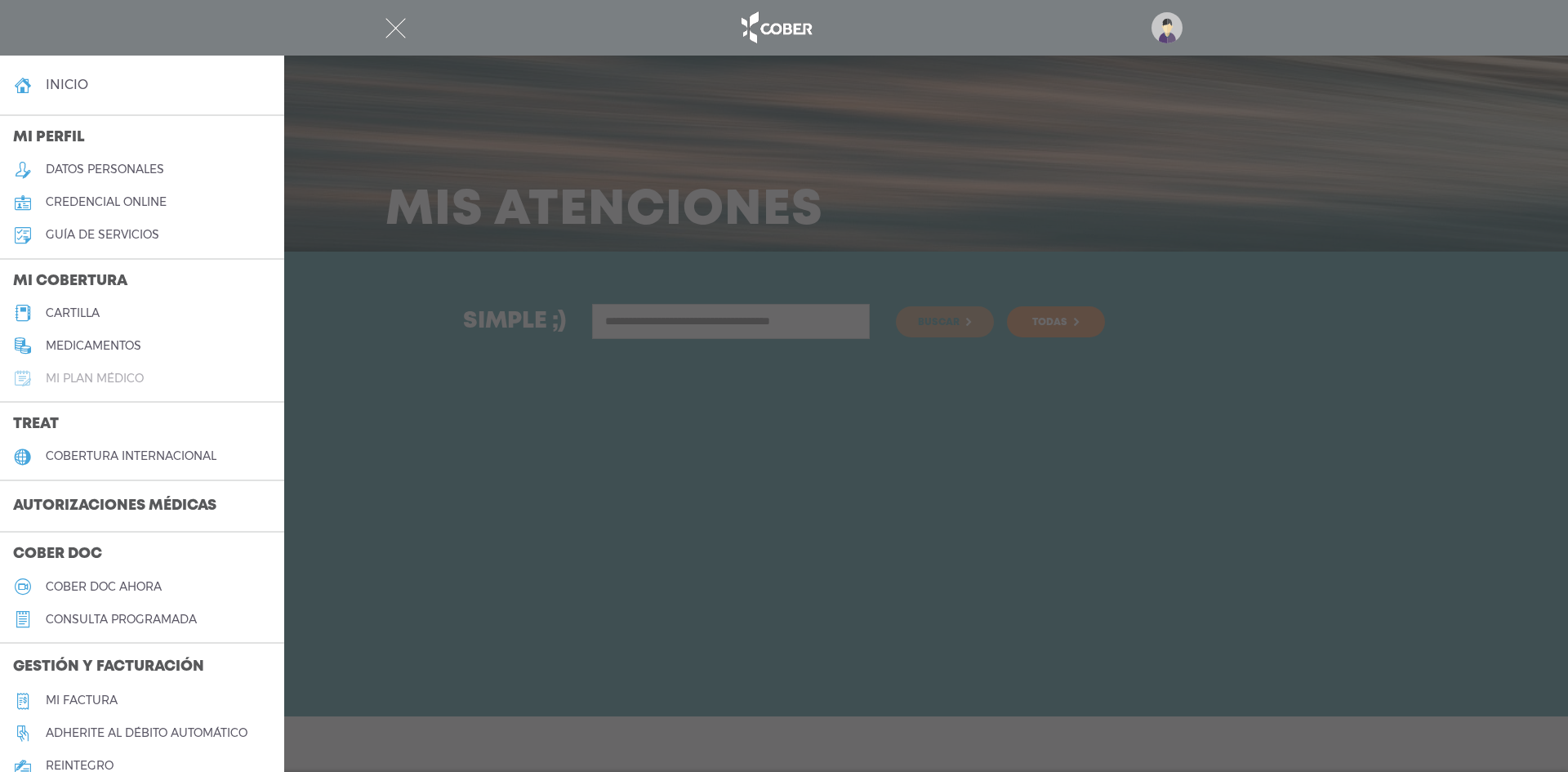
click at [132, 378] on h5 "Mi plan médico" at bounding box center [94, 378] width 98 height 14
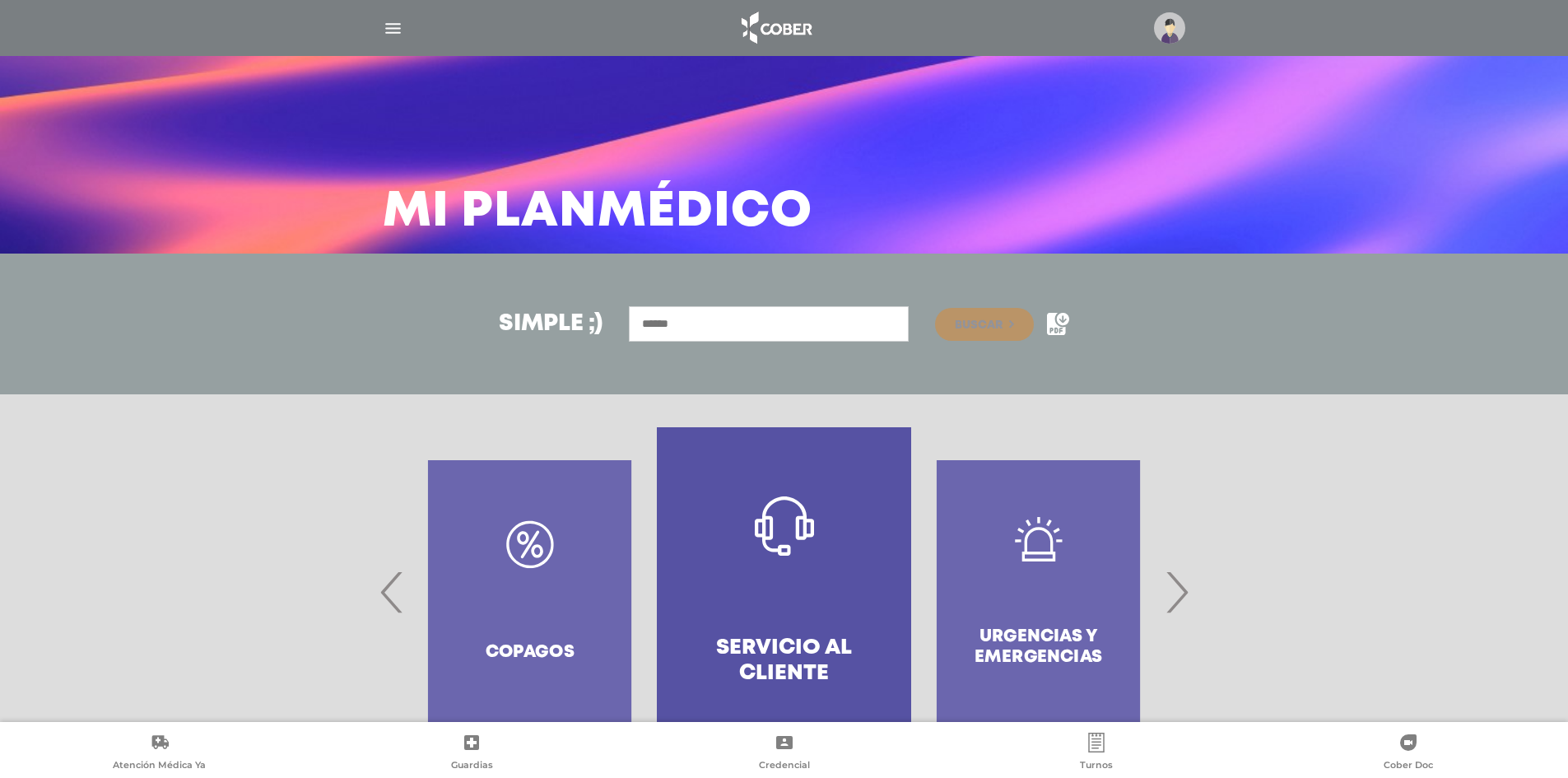
click at [391, 26] on img "button" at bounding box center [393, 28] width 21 height 21
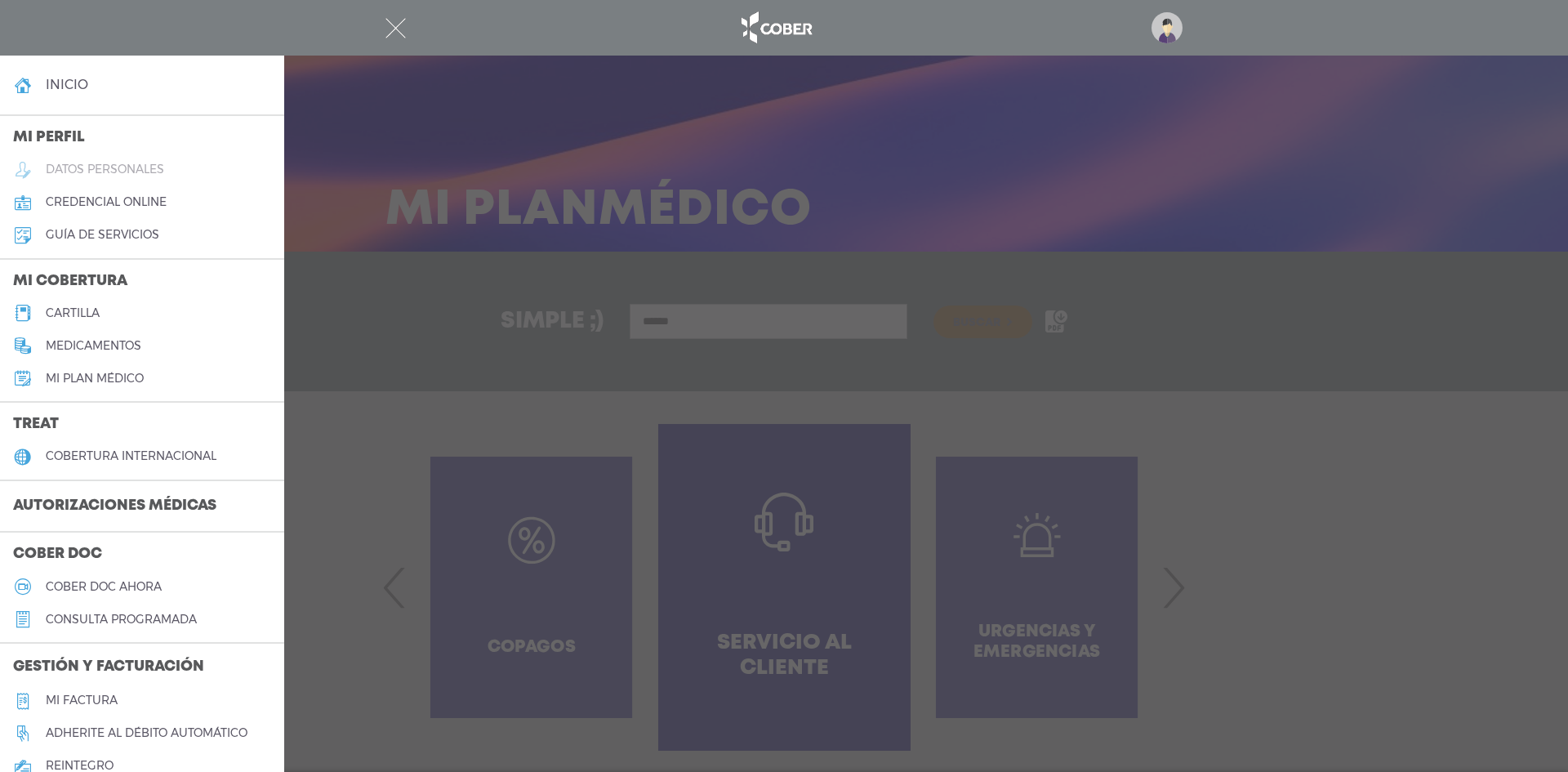
click at [133, 171] on h5 "datos personales" at bounding box center [105, 170] width 118 height 14
